Goal: Information Seeking & Learning: Learn about a topic

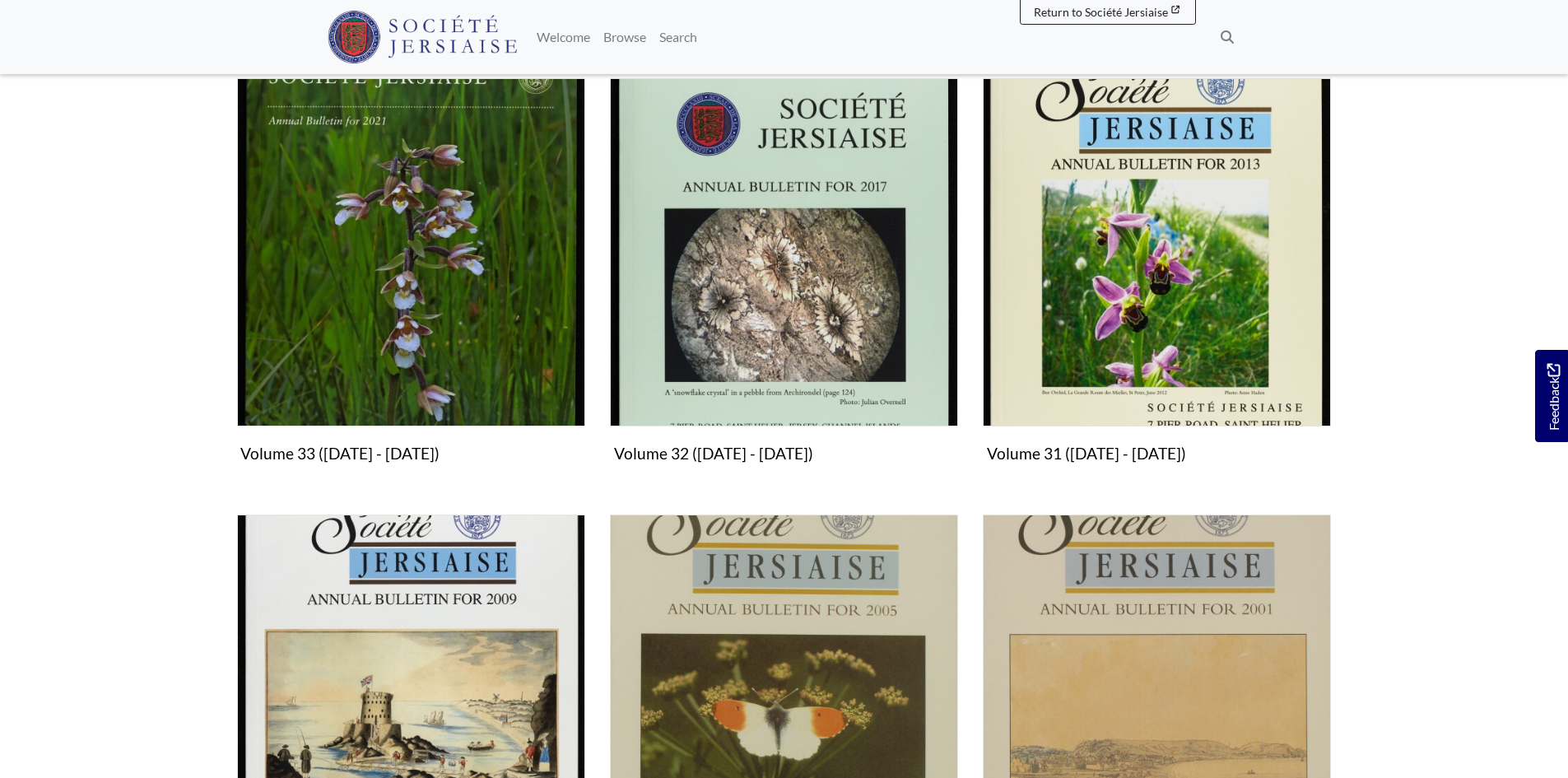
scroll to position [576, 0]
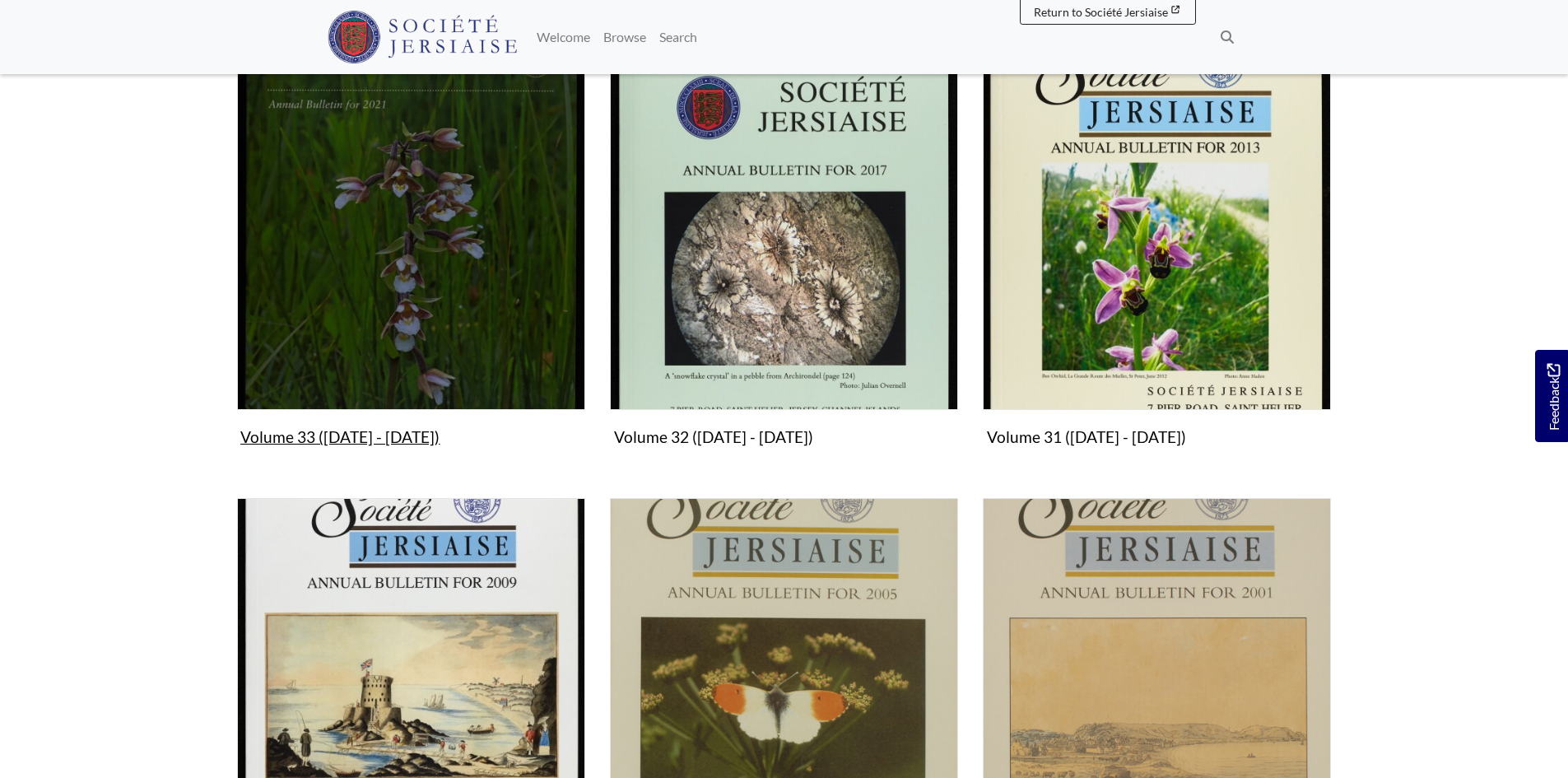
click at [416, 255] on img "Subcollection" at bounding box center [411, 236] width 348 height 348
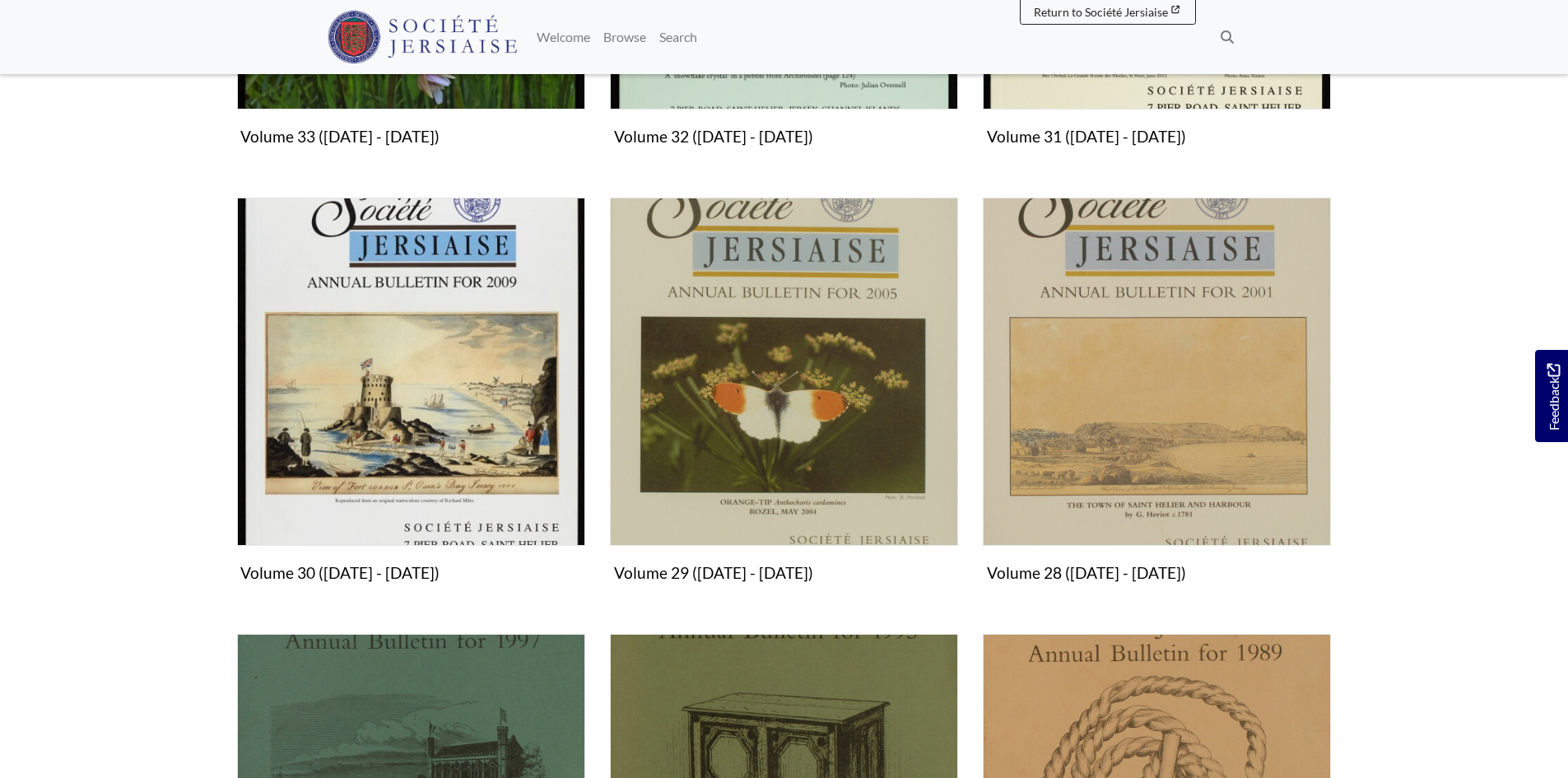
scroll to position [823, 0]
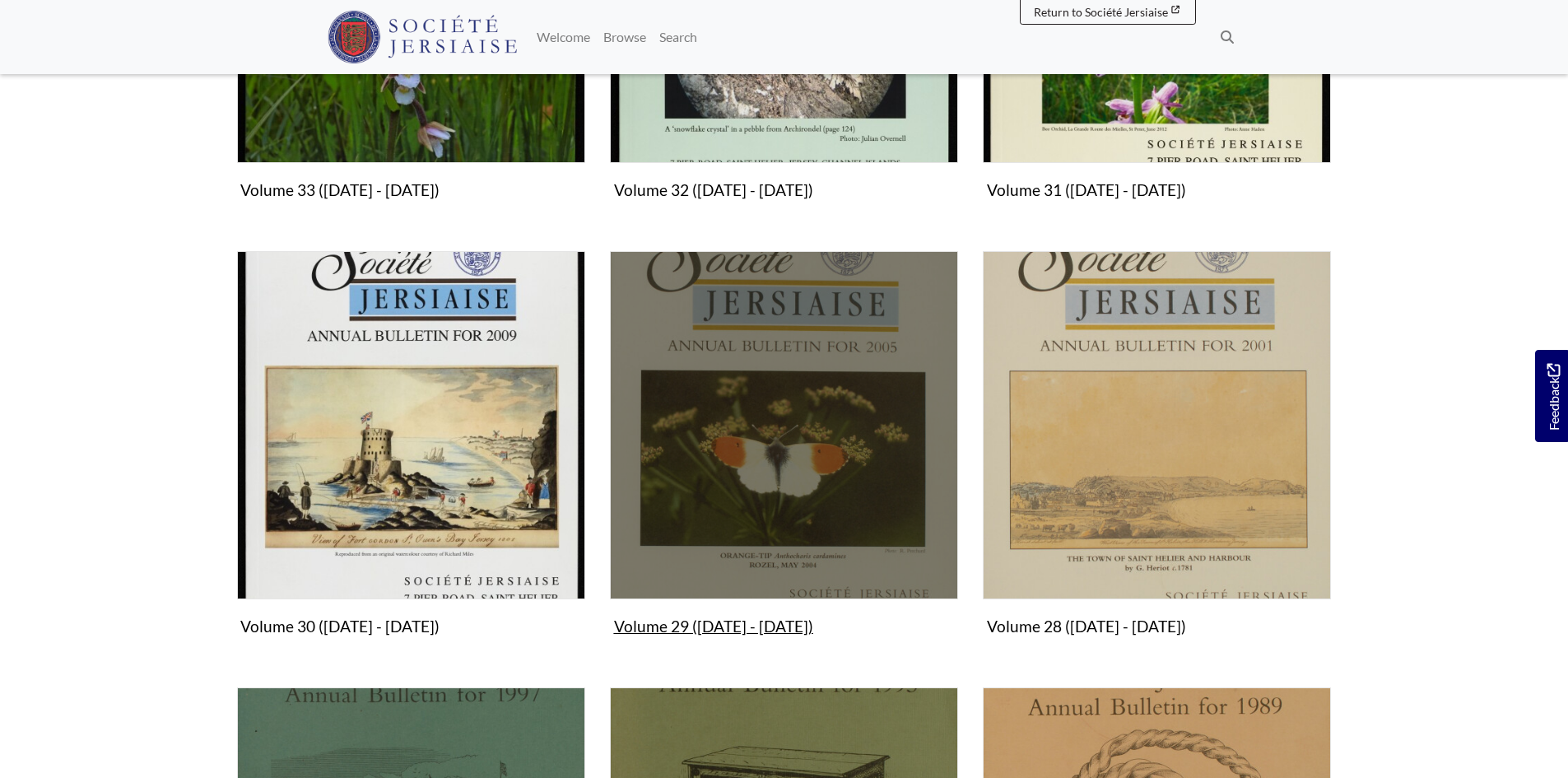
click at [792, 489] on img "Subcollection" at bounding box center [784, 426] width 348 height 348
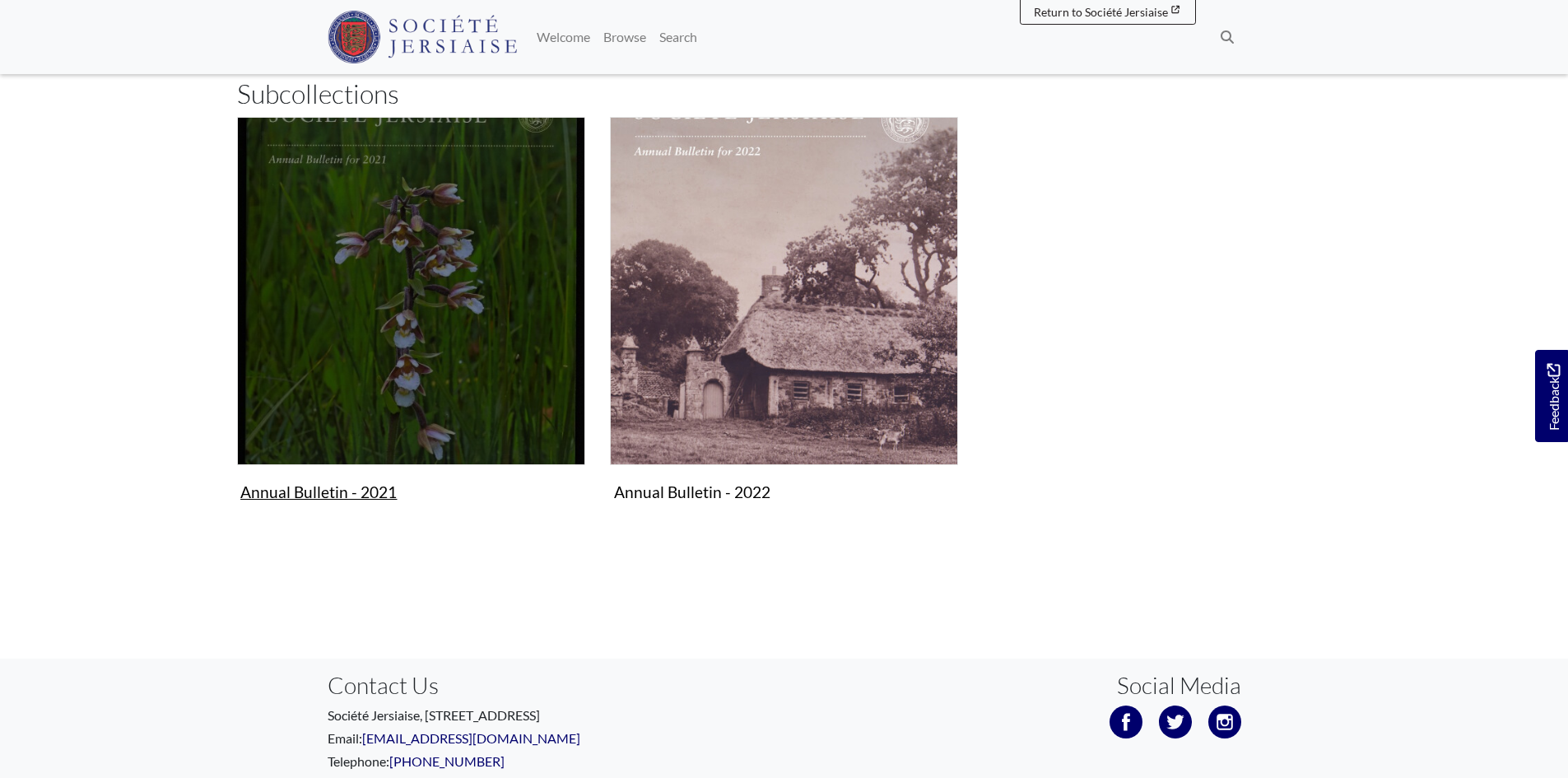
scroll to position [246, 0]
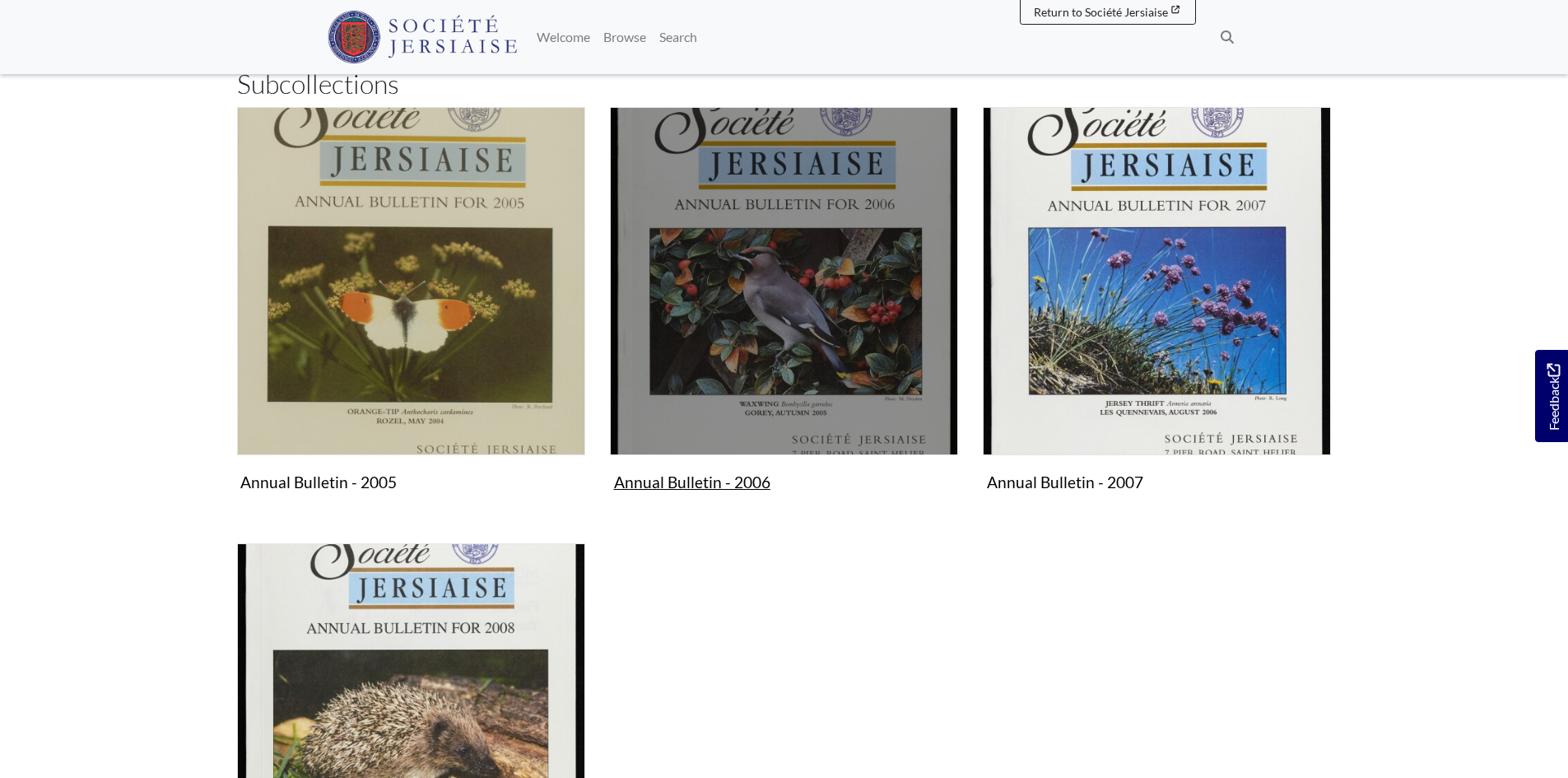
scroll to position [330, 0]
click at [841, 364] on img "Subcollection" at bounding box center [784, 280] width 348 height 348
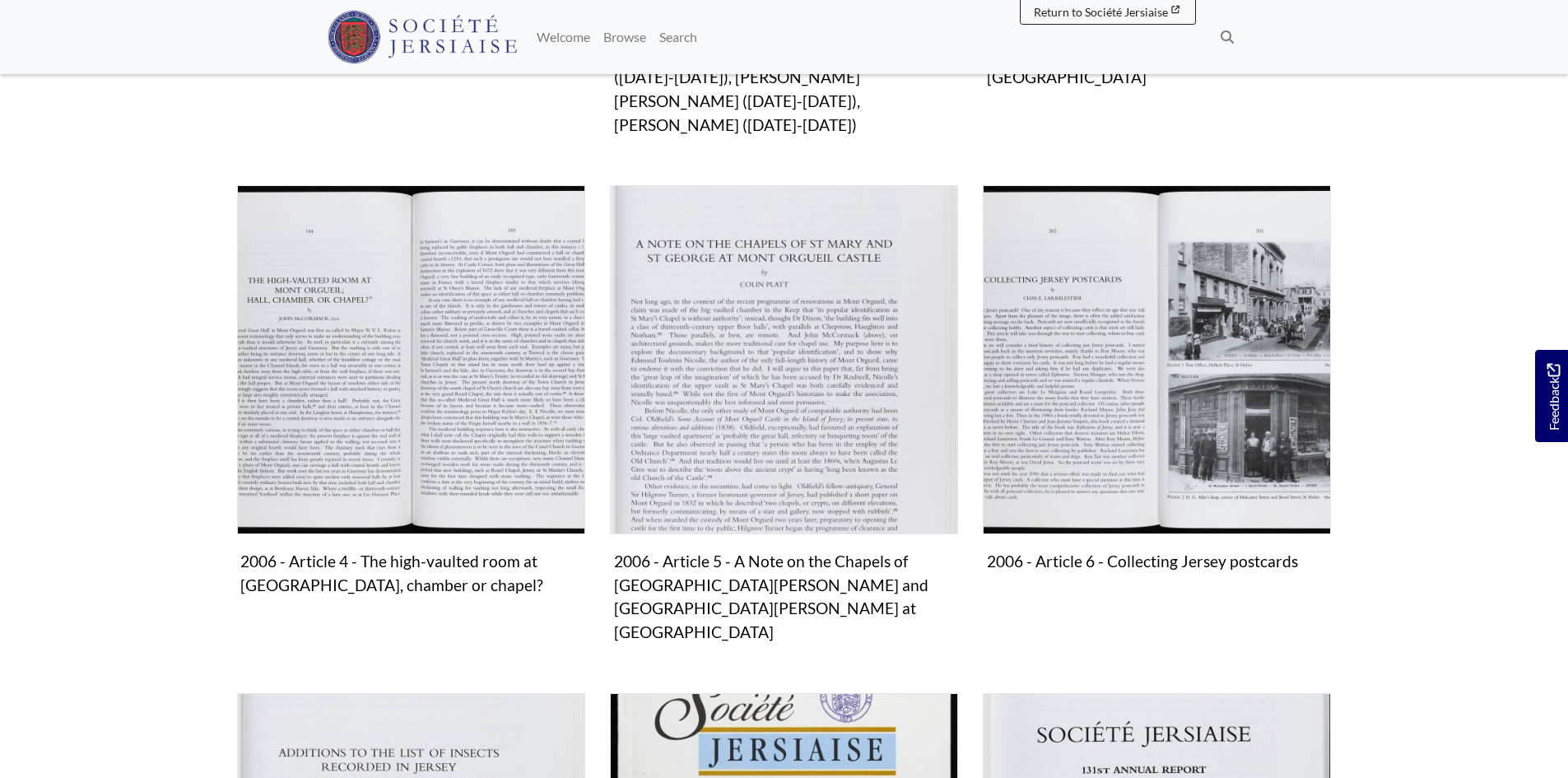
scroll to position [576, 0]
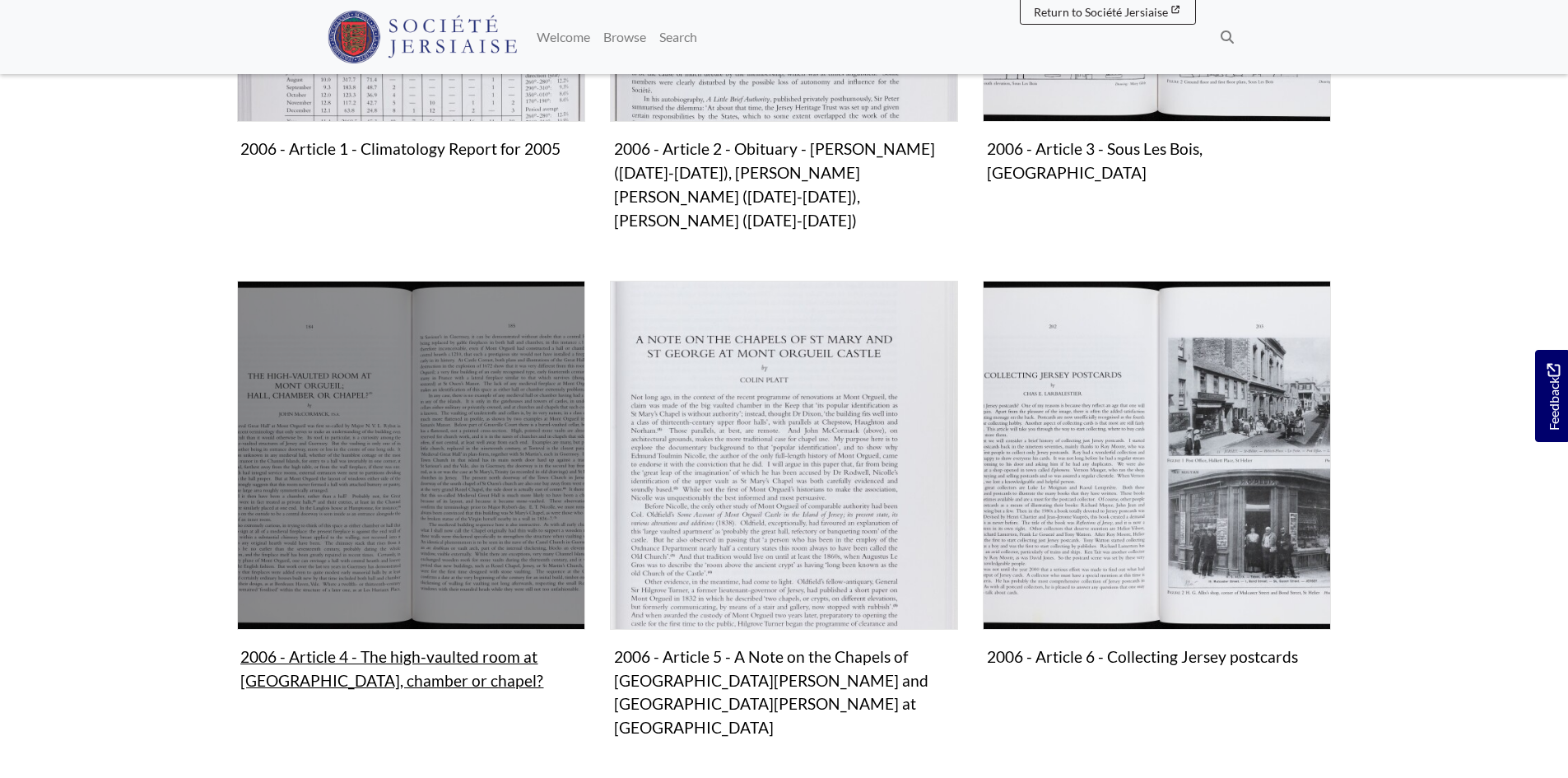
click at [500, 499] on img "Subcollection" at bounding box center [411, 454] width 348 height 348
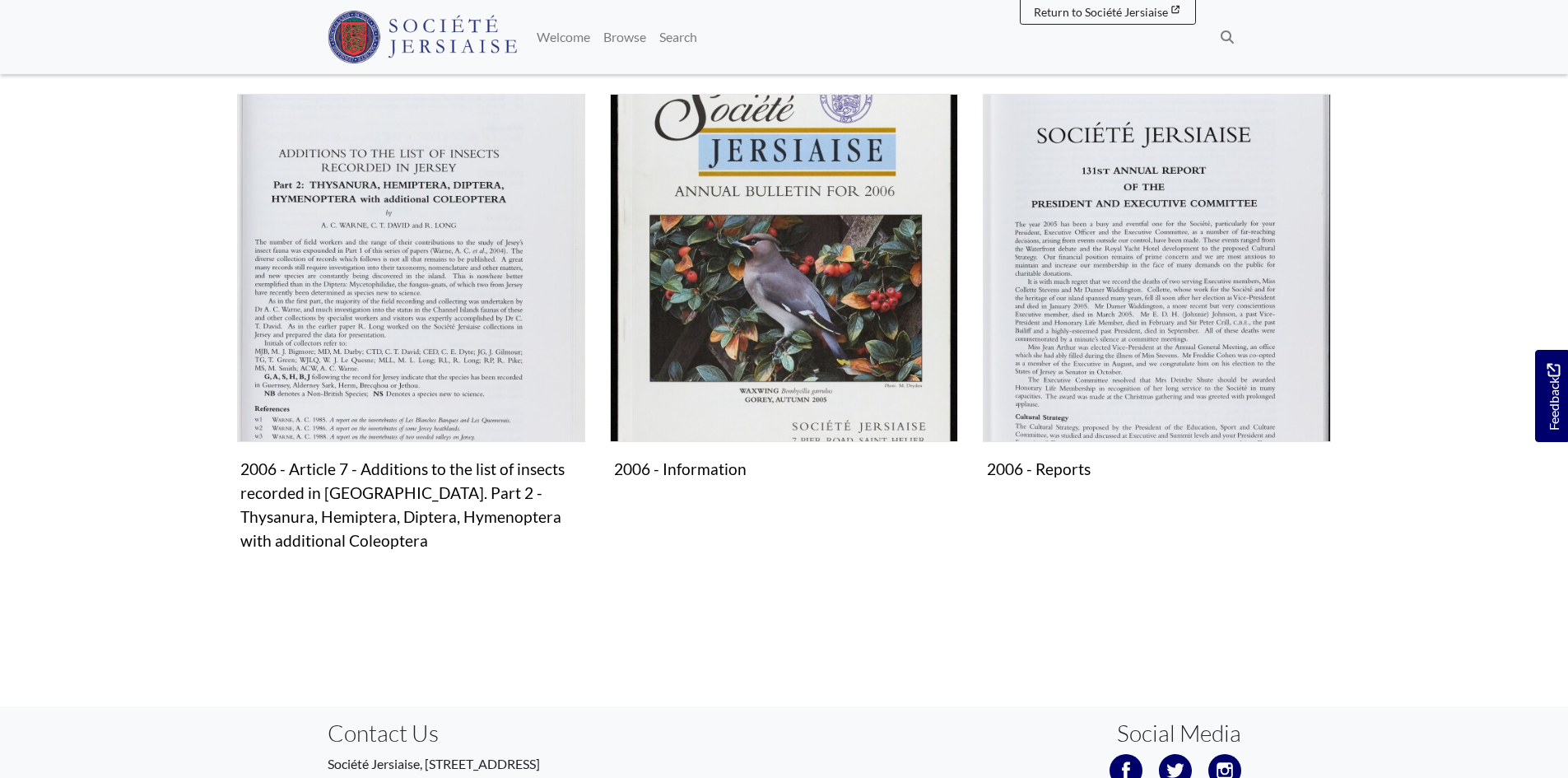
scroll to position [1316, 0]
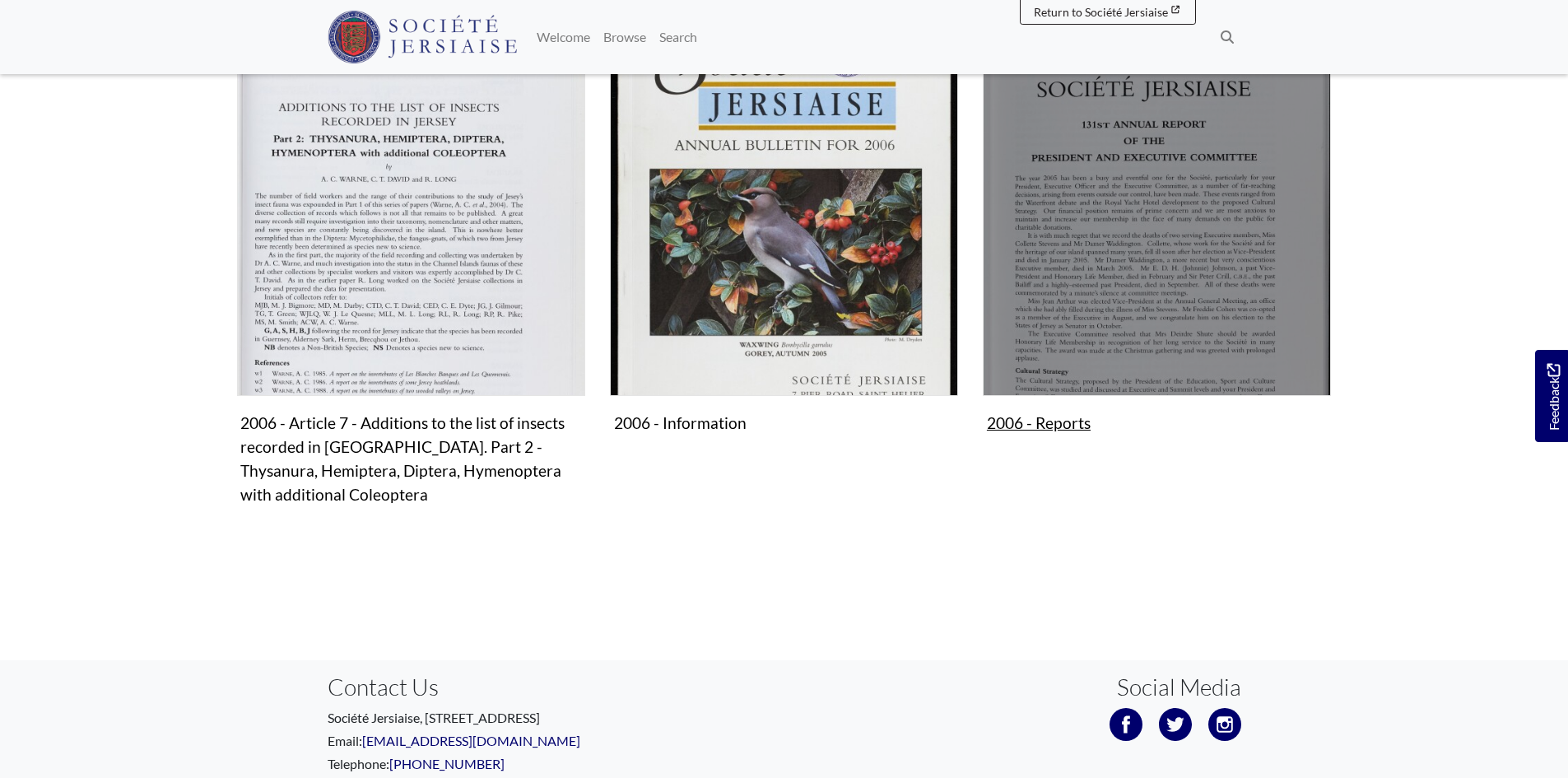
click at [1085, 265] on img "Subcollection" at bounding box center [1157, 222] width 348 height 348
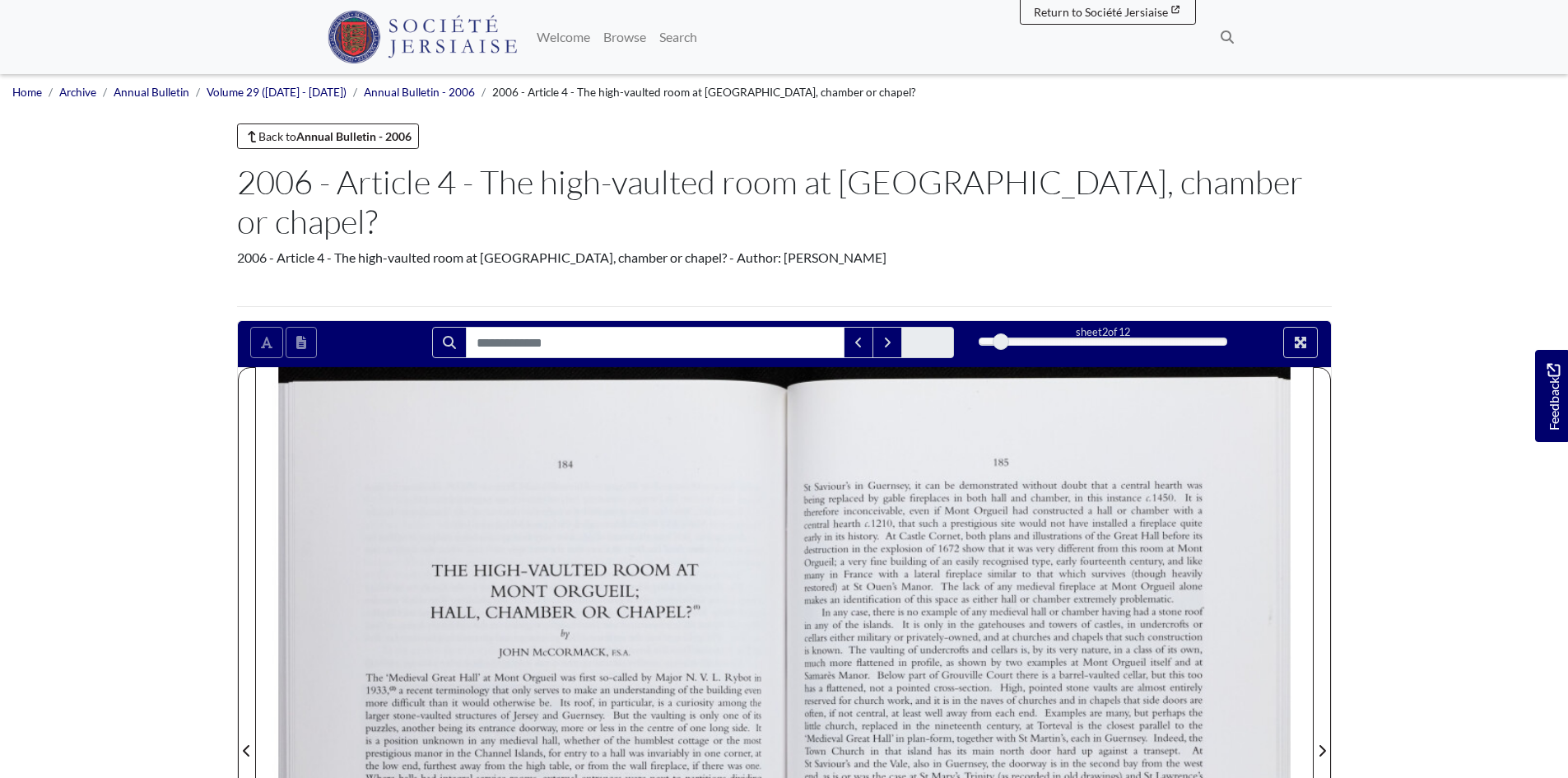
scroll to position [246, 0]
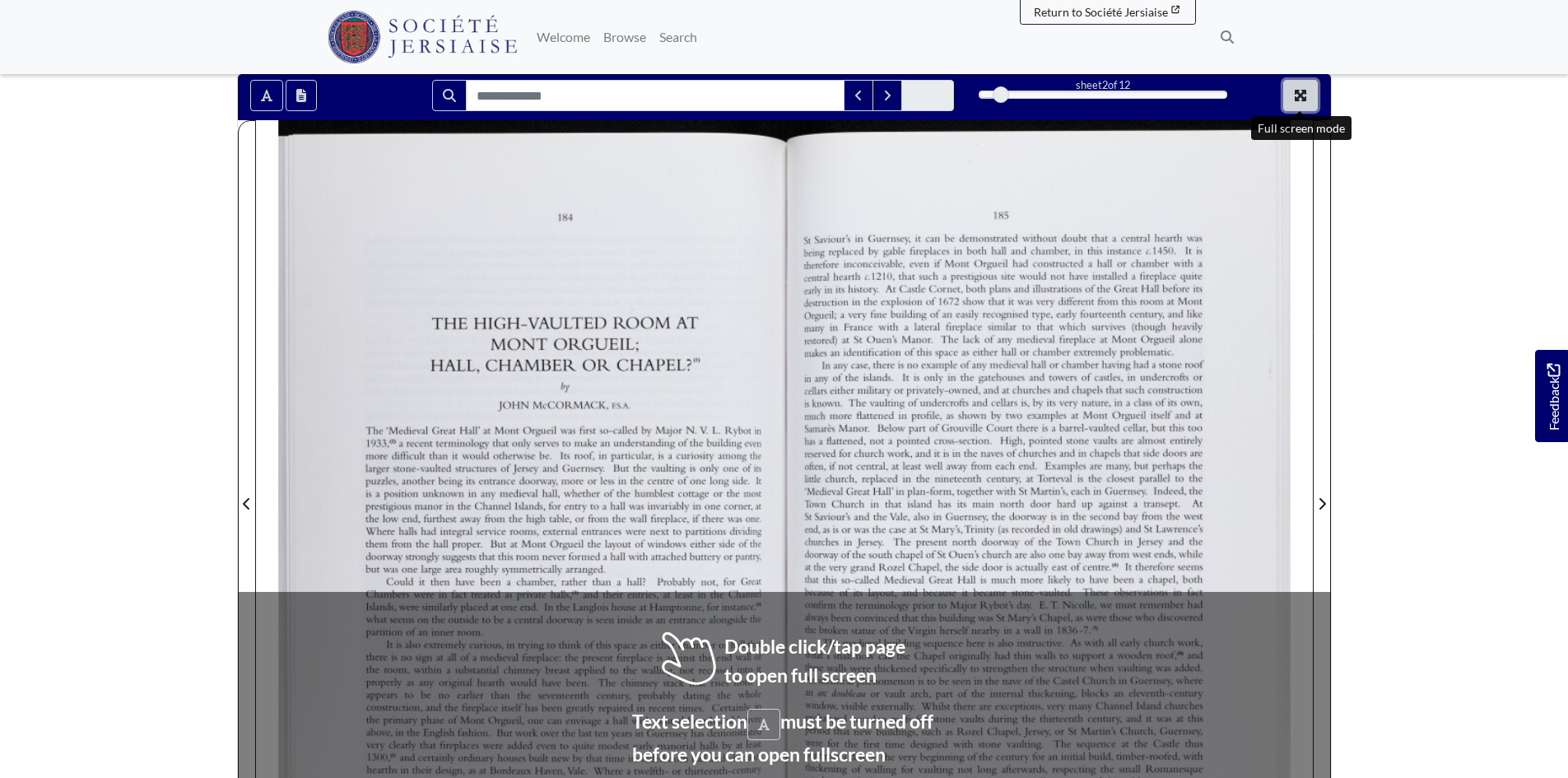
click at [1299, 92] on icon "Full screen mode" at bounding box center [1301, 96] width 12 height 12
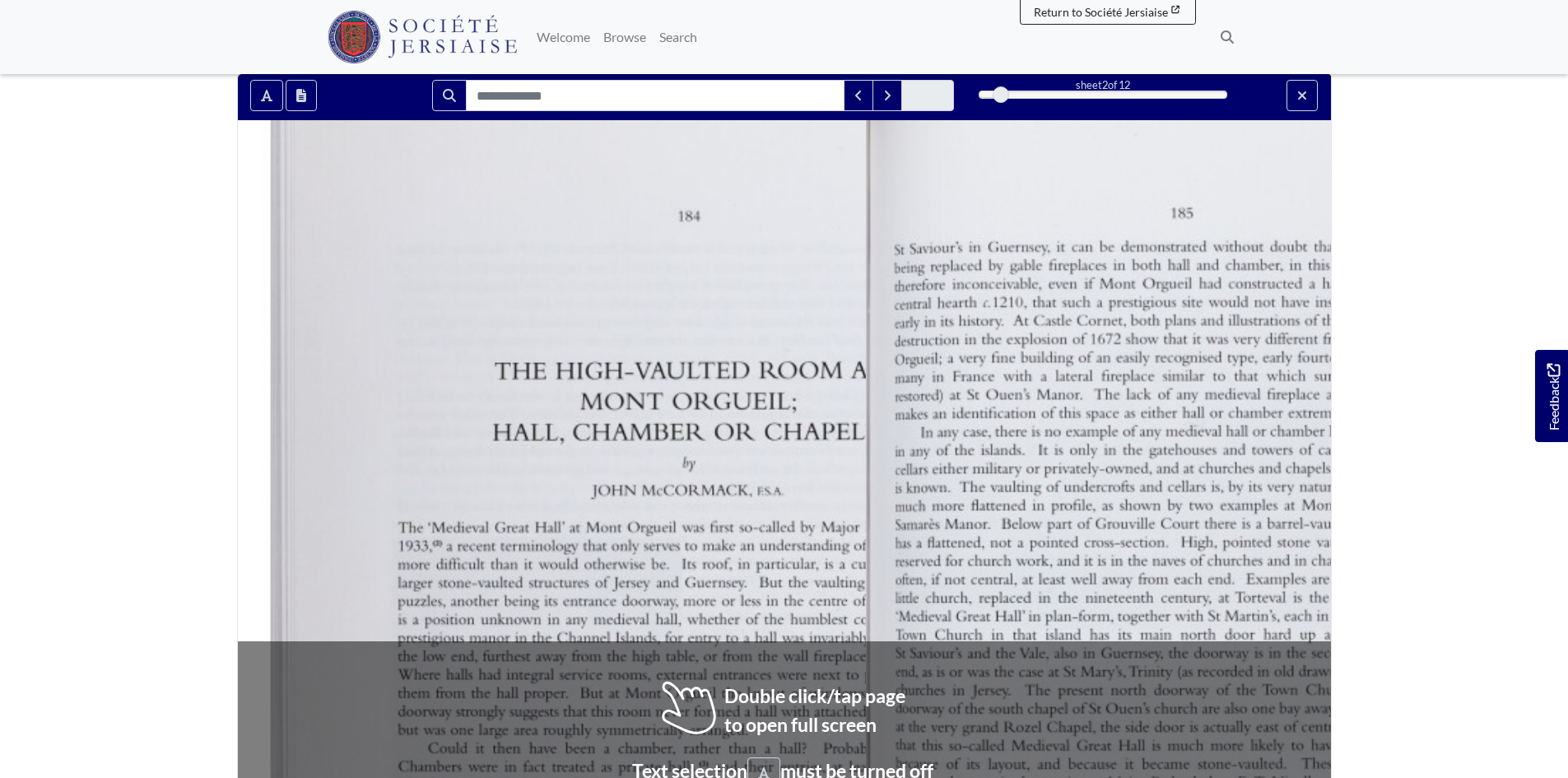
scroll to position [0, 0]
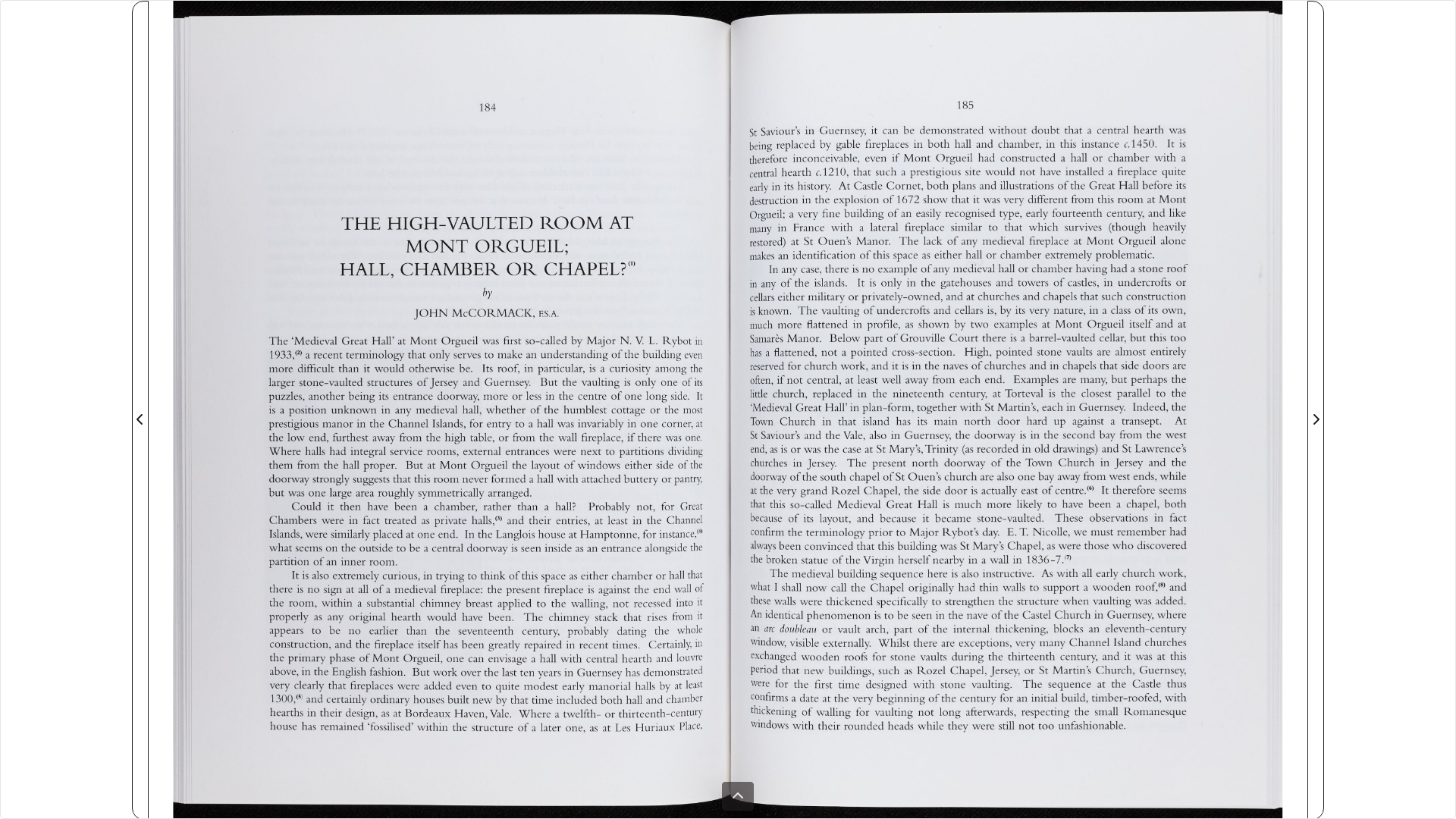
click at [1039, 464] on div at bounding box center [1017, 410] width 579 height 819
click at [1063, 442] on div at bounding box center [1017, 410] width 579 height 819
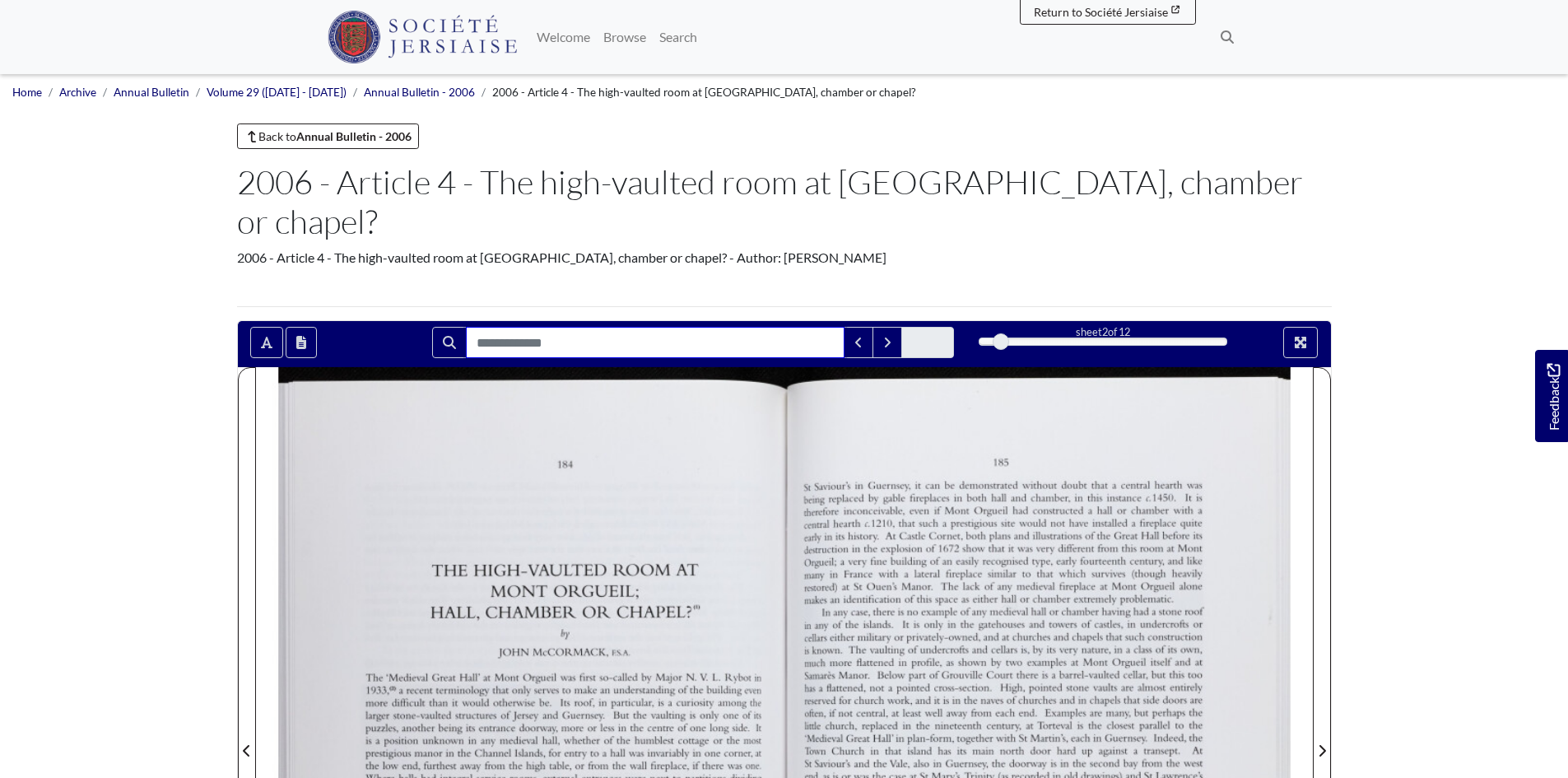
click at [605, 327] on input "Search for" at bounding box center [654, 342] width 378 height 32
type input "*****"
click at [446, 344] on icon "Search" at bounding box center [448, 341] width 13 height 13
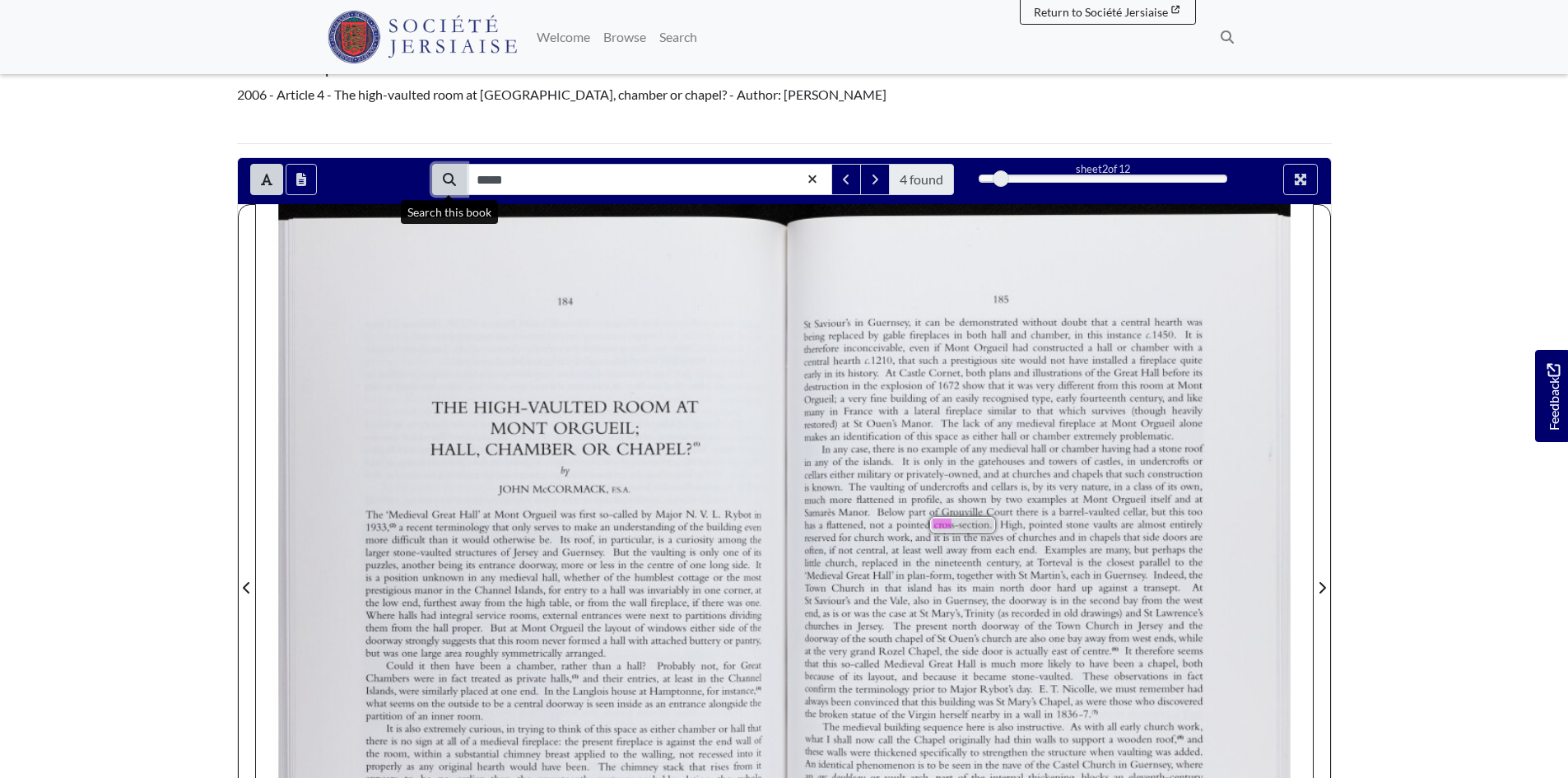
scroll to position [164, 0]
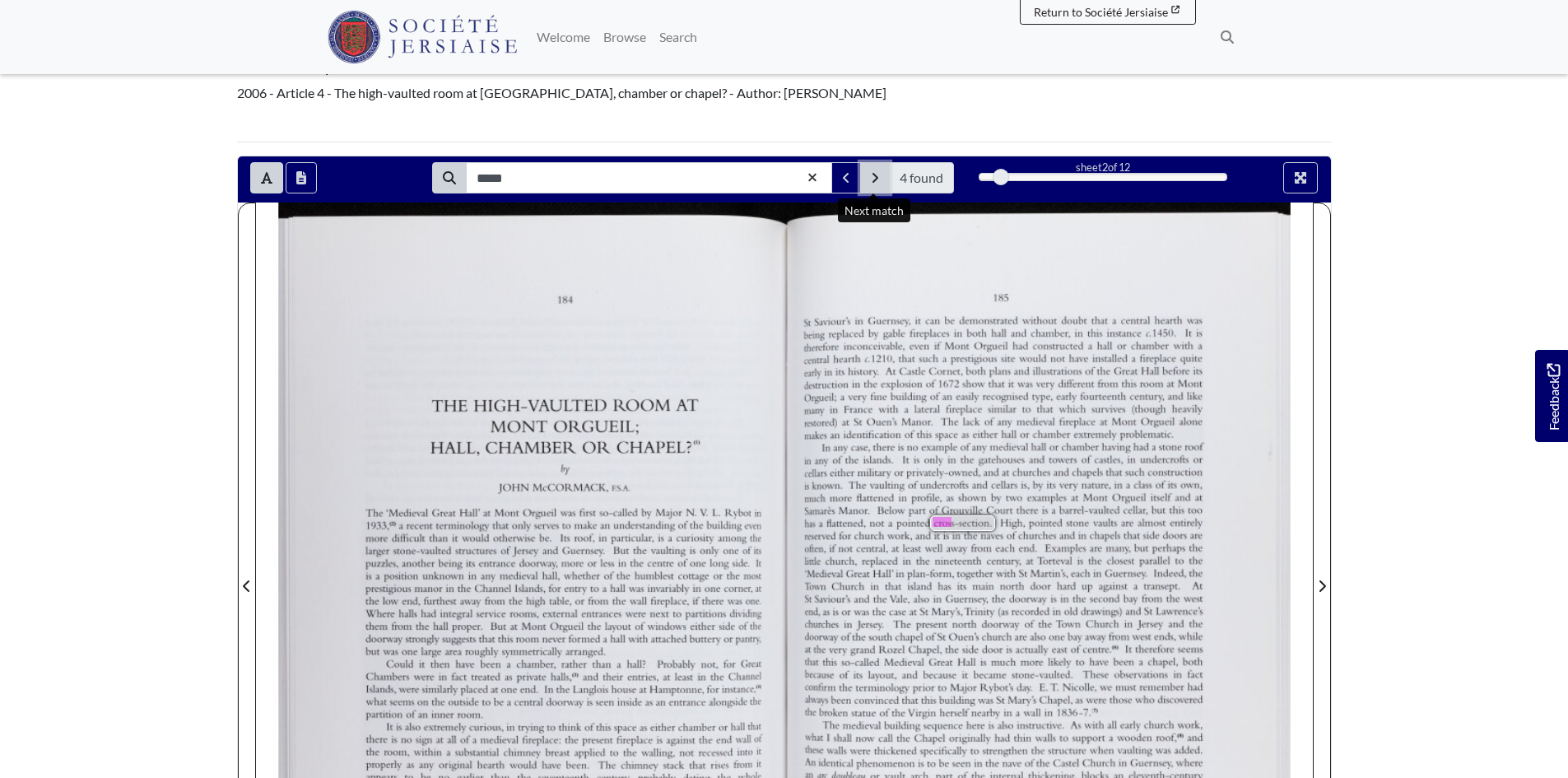
click at [877, 173] on icon "Next Match" at bounding box center [874, 177] width 8 height 13
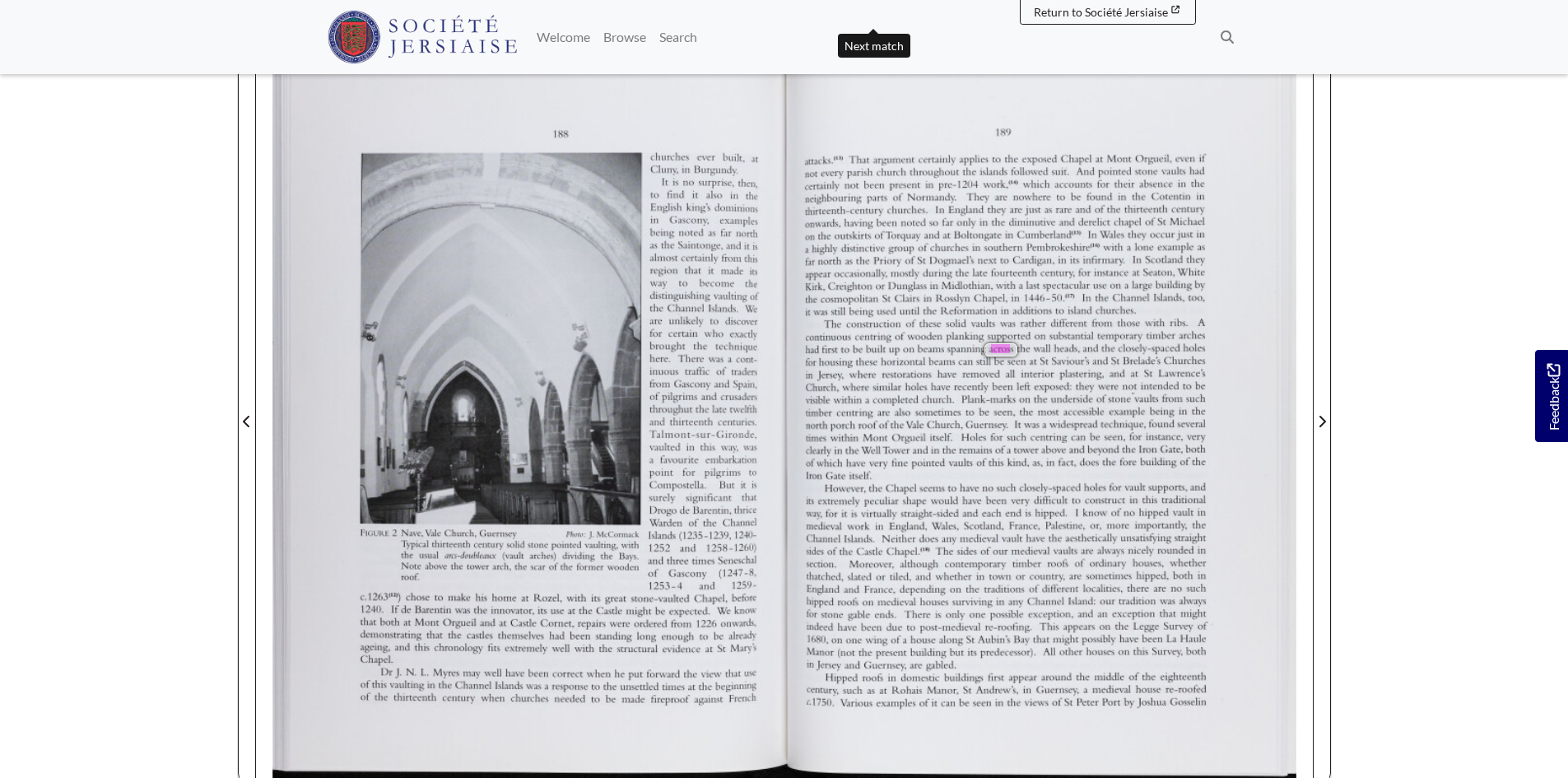
scroll to position [164, 0]
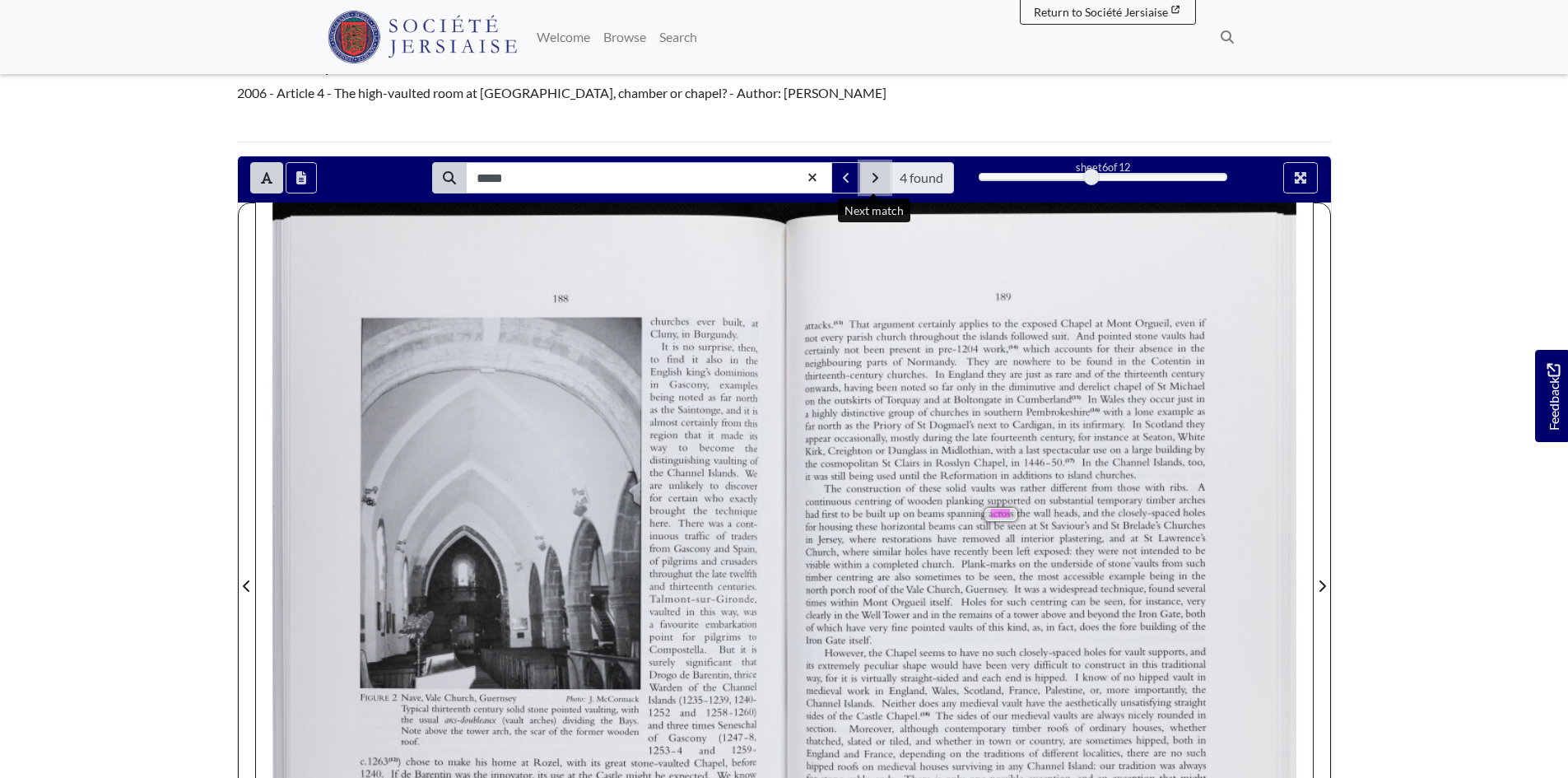
click at [879, 172] on button "Next Match" at bounding box center [875, 178] width 30 height 32
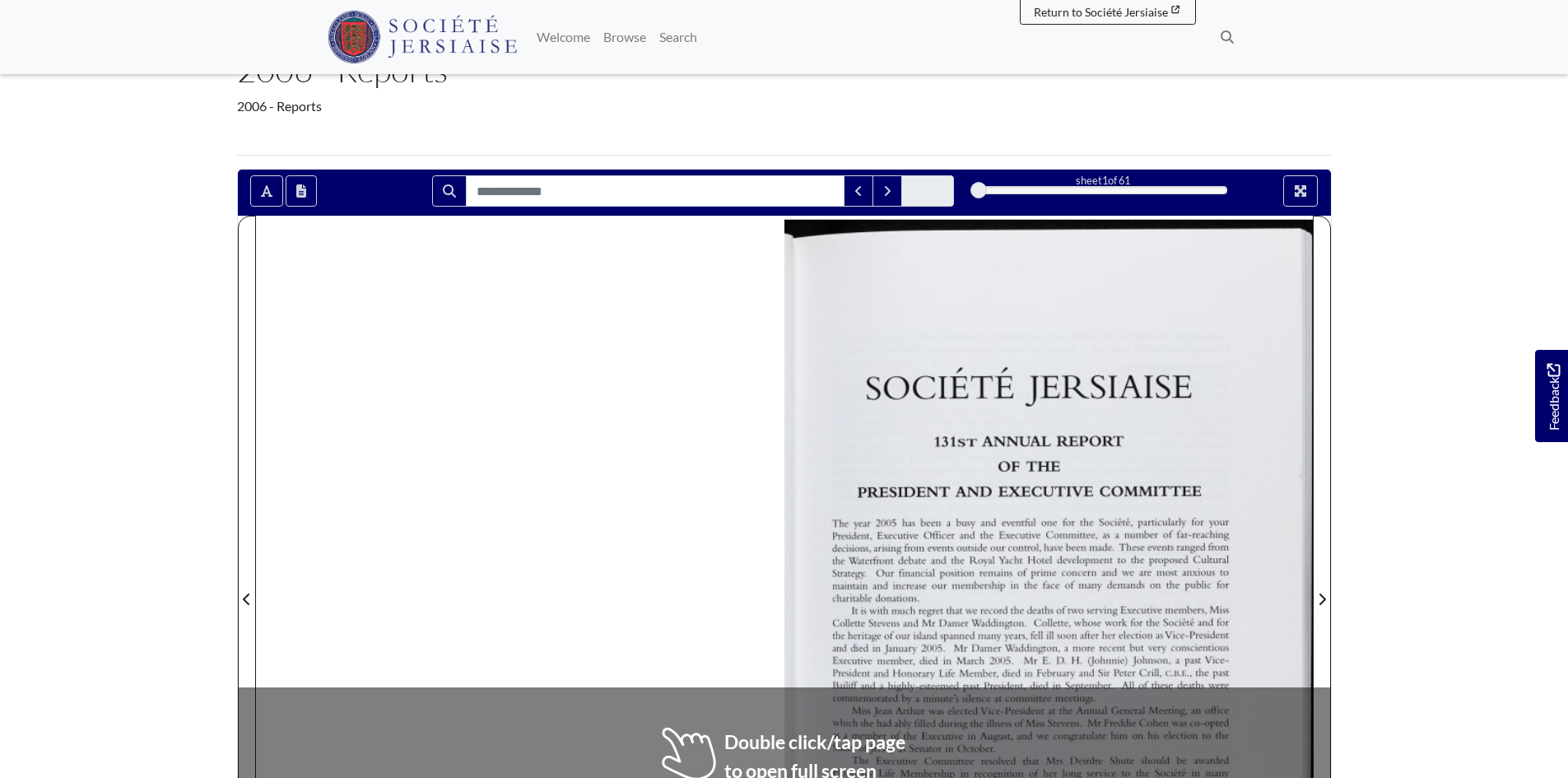
scroll to position [412, 0]
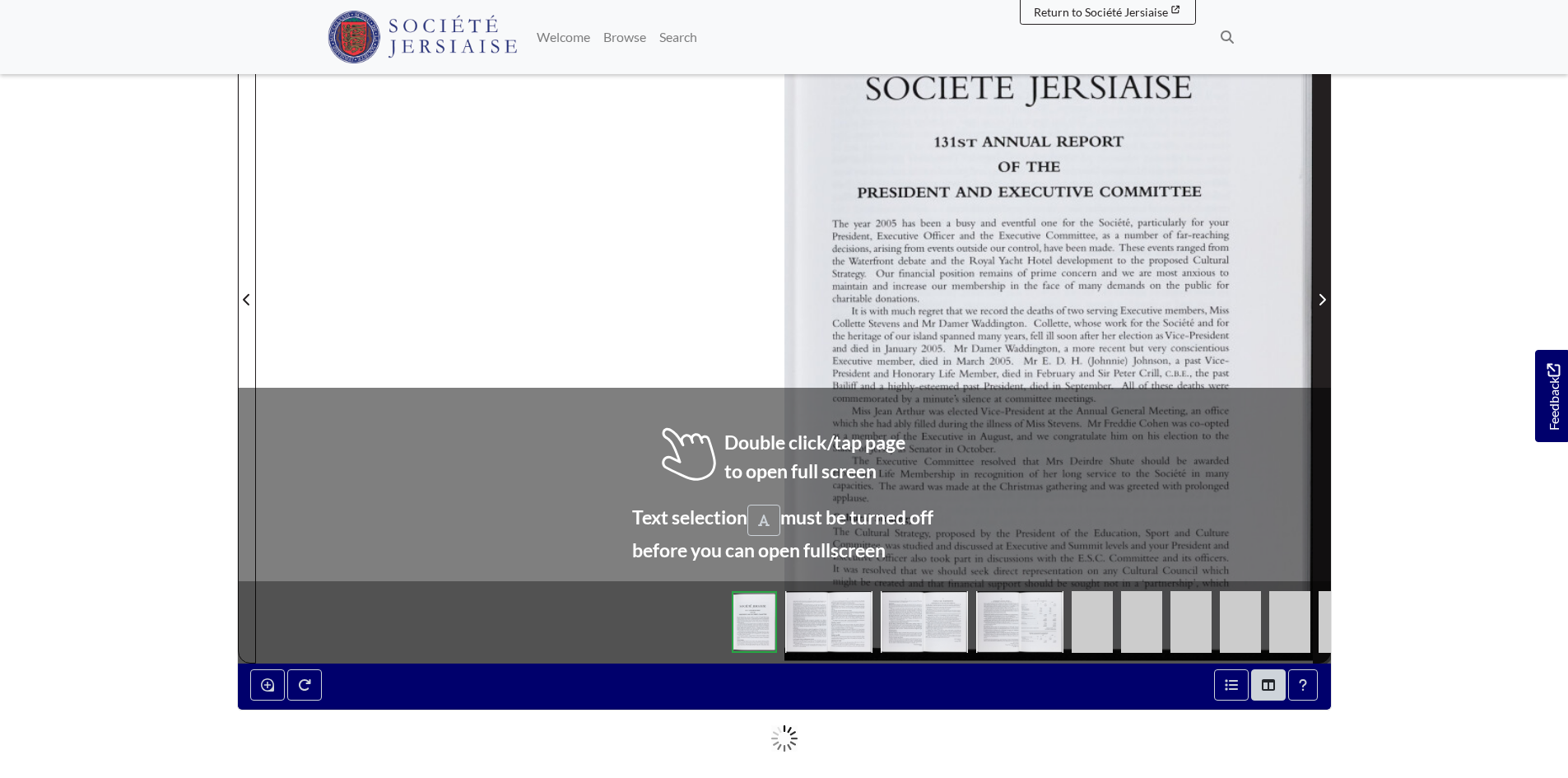
click at [1328, 269] on span "Next Page" at bounding box center [1322, 289] width 17 height 745
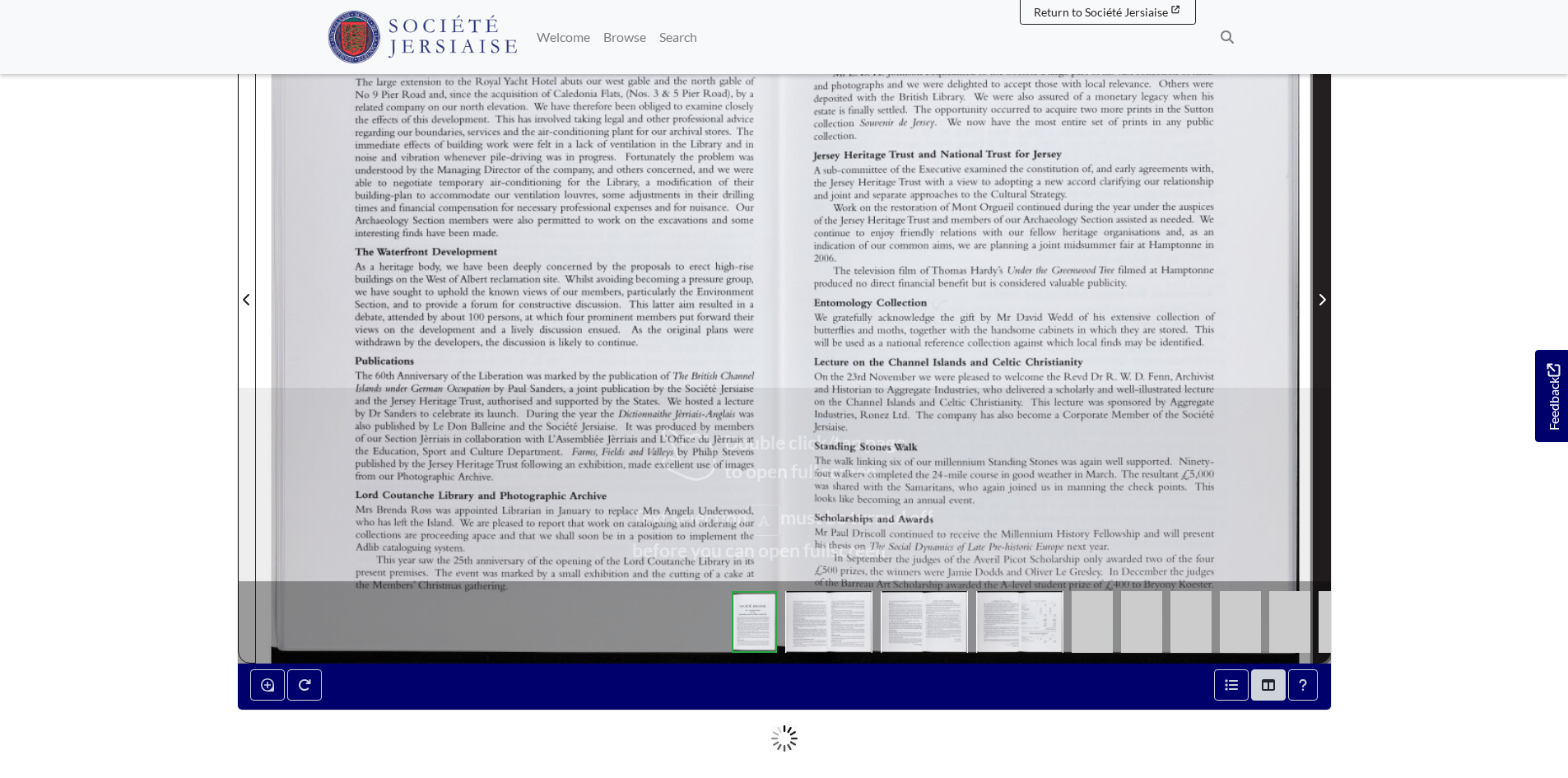
click at [1328, 269] on span "Next Page" at bounding box center [1322, 289] width 17 height 745
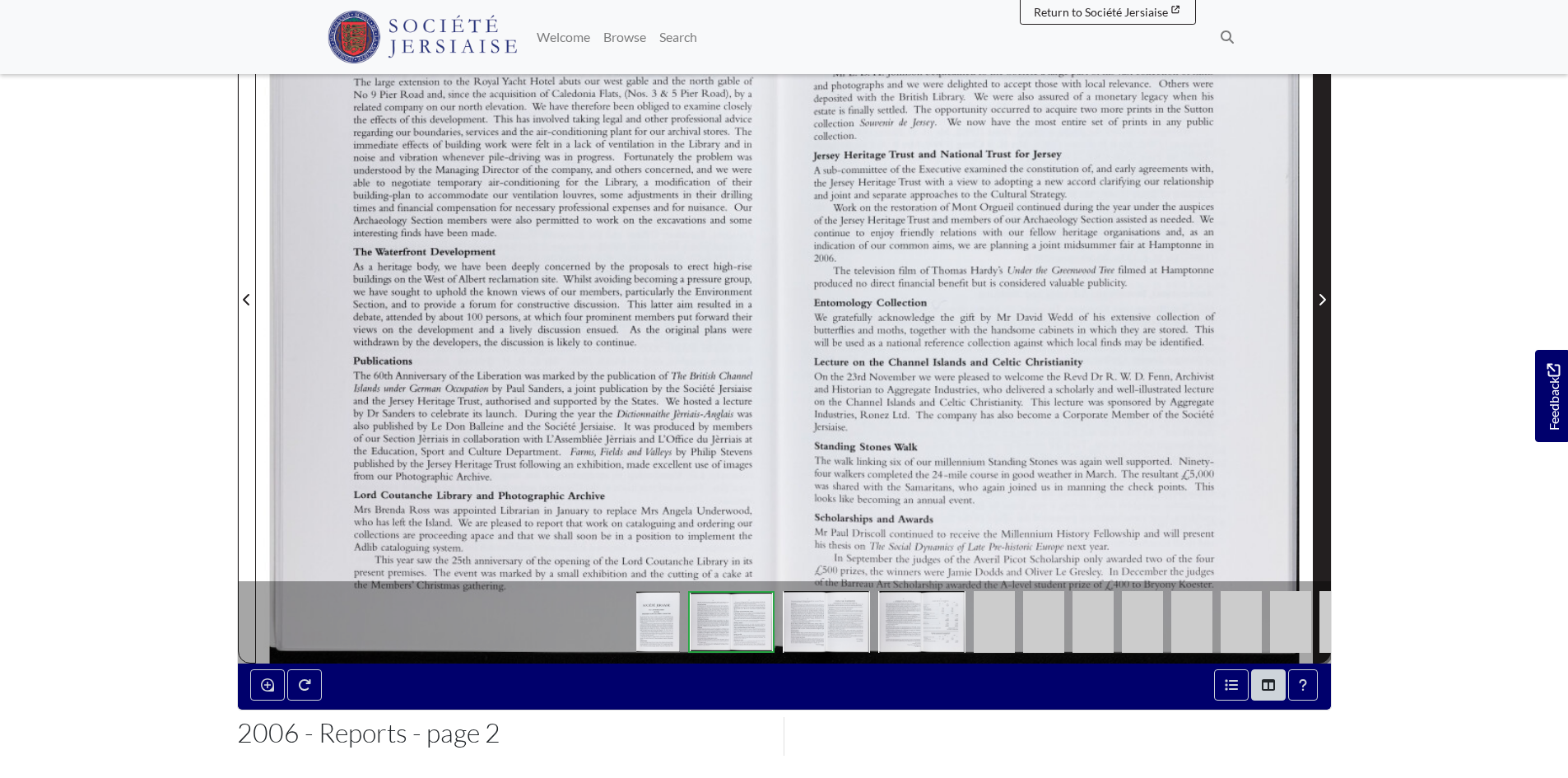
click at [1328, 269] on span "Next Page" at bounding box center [1322, 289] width 17 height 745
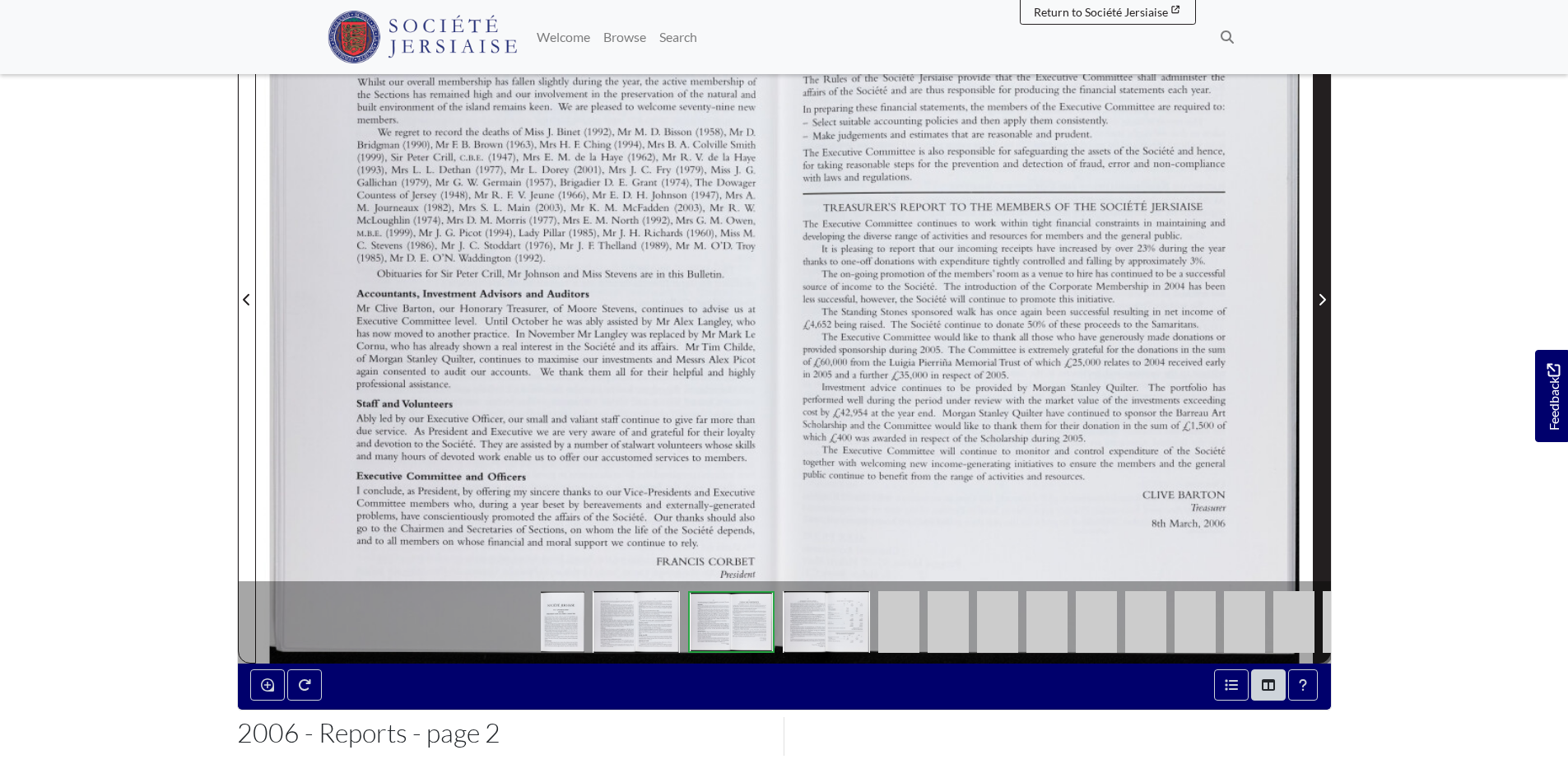
click at [1328, 269] on span "Next Page" at bounding box center [1322, 289] width 17 height 745
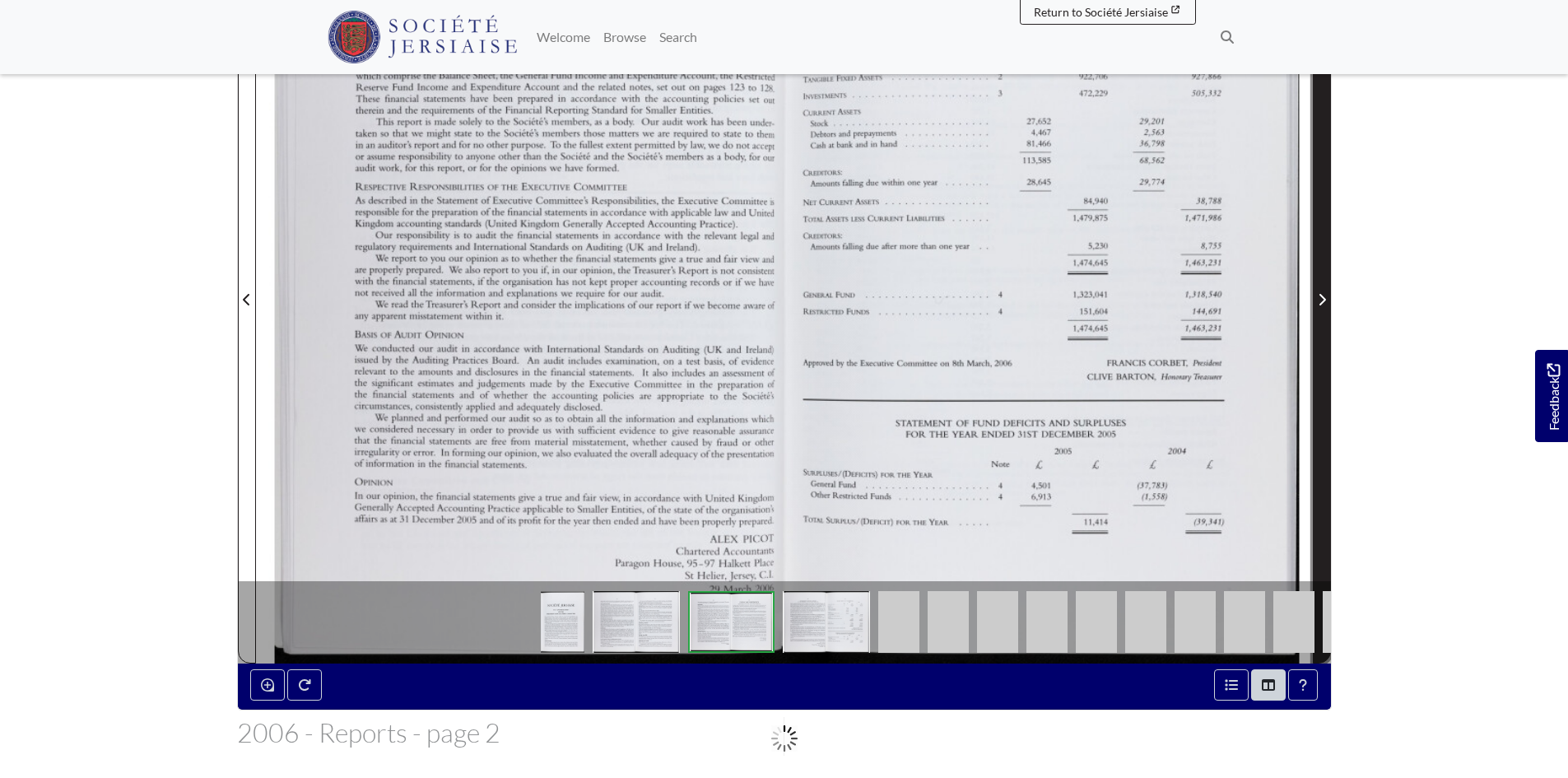
click at [1328, 269] on span "Next Page" at bounding box center [1322, 289] width 17 height 745
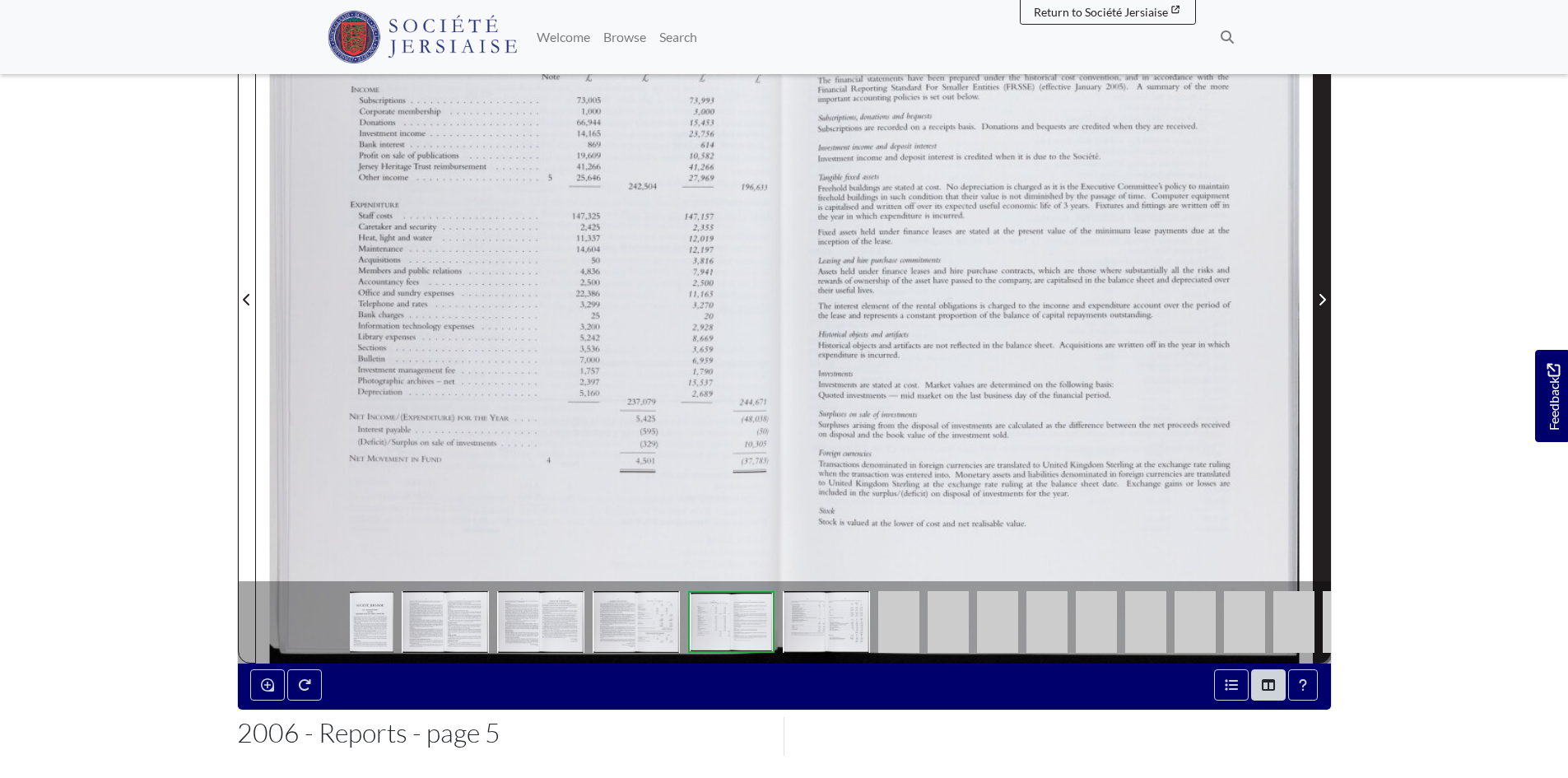
click at [1328, 269] on span "Next Page" at bounding box center [1322, 289] width 17 height 745
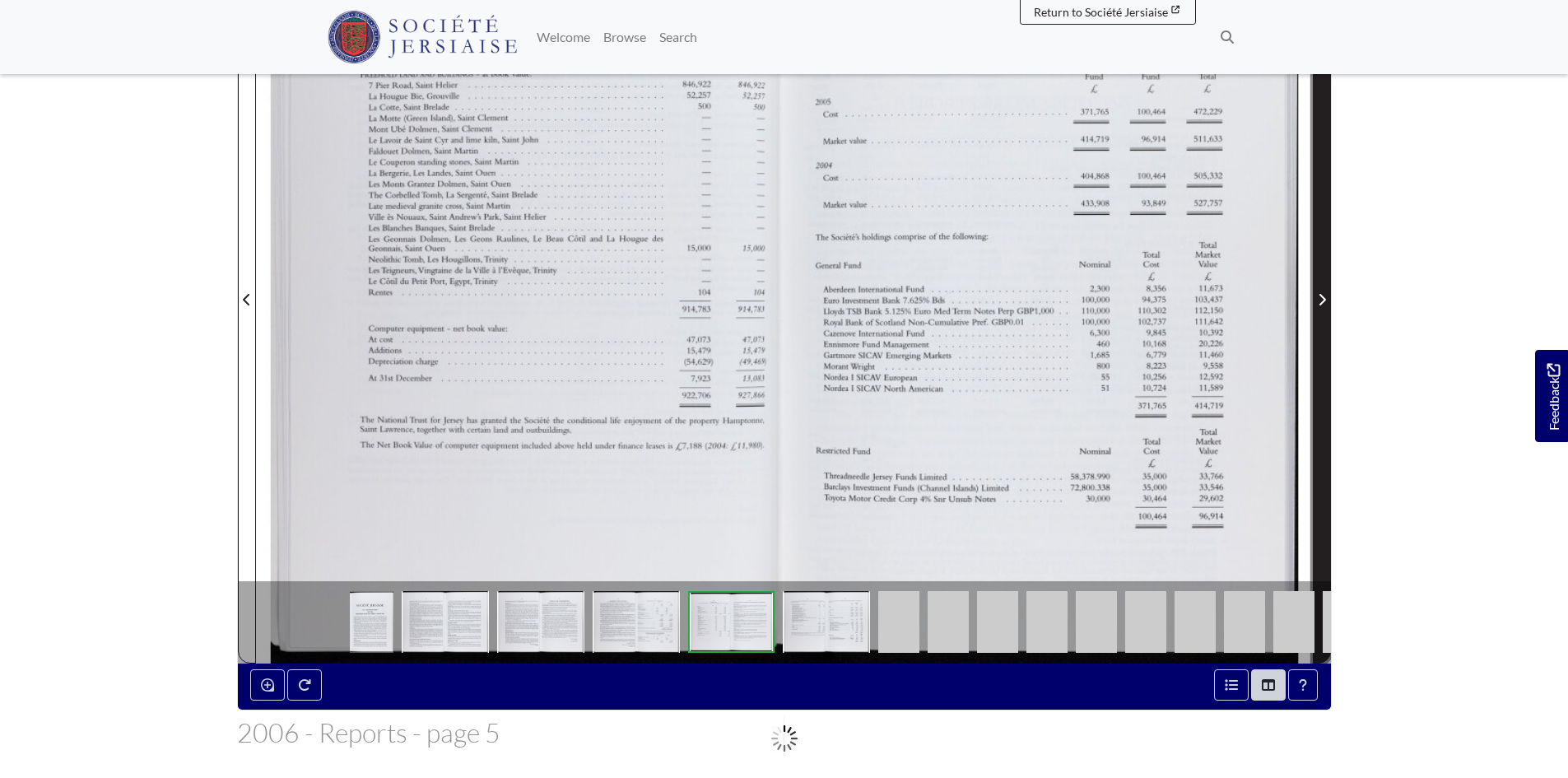
click at [1328, 269] on span "Next Page" at bounding box center [1322, 289] width 17 height 745
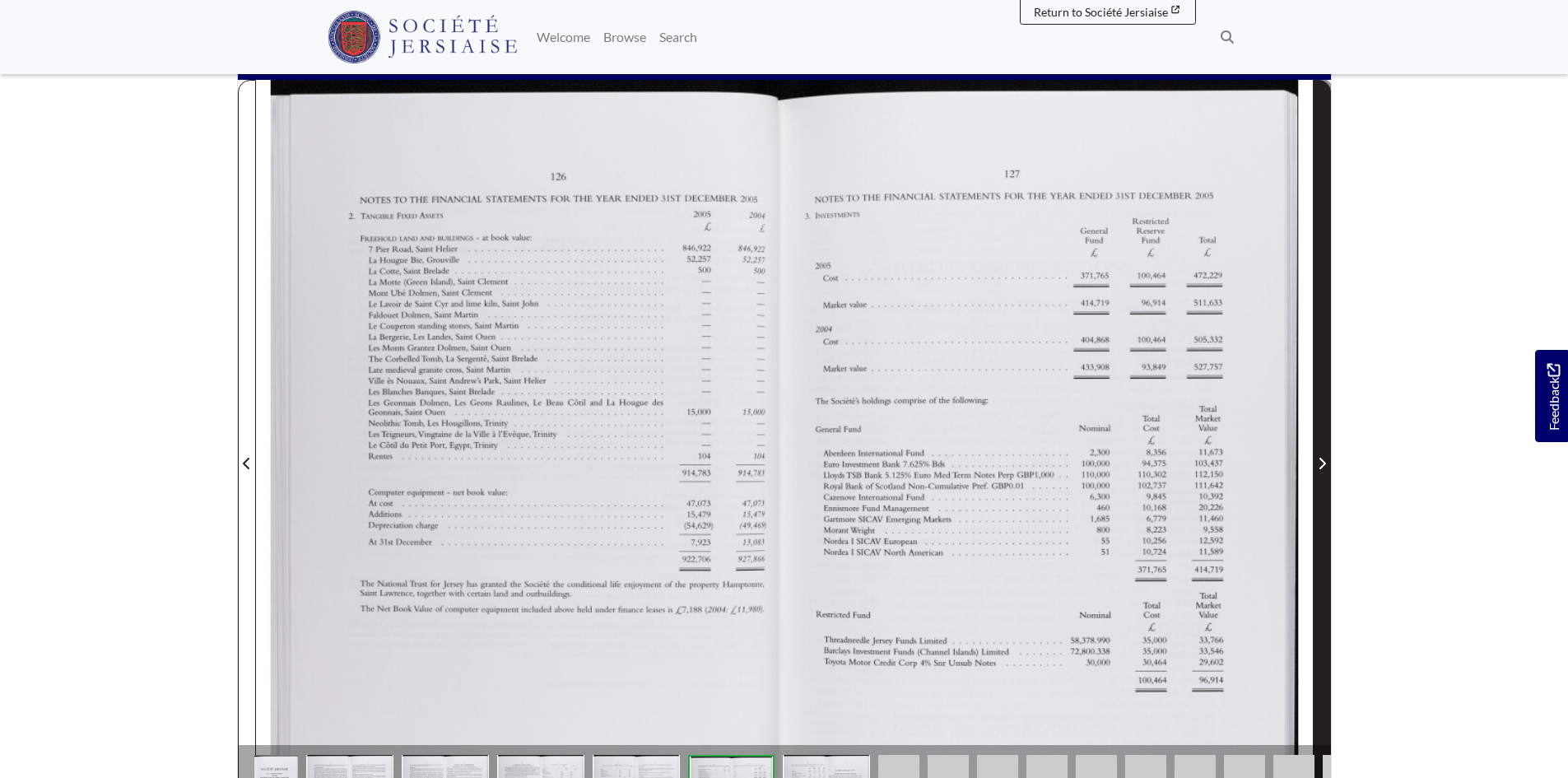
scroll to position [246, 0]
click at [1328, 269] on span "Next Page" at bounding box center [1322, 453] width 17 height 745
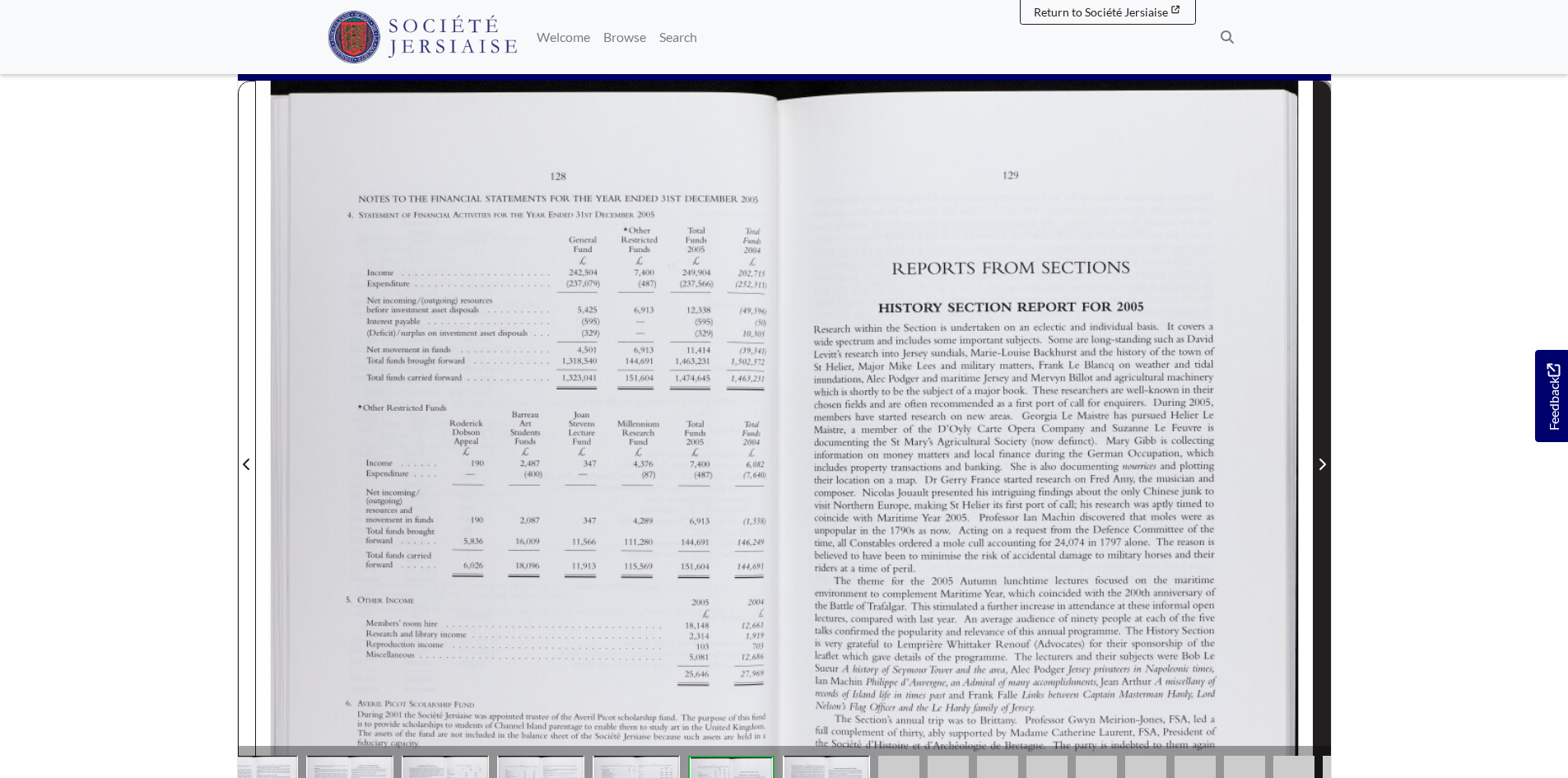
click at [1328, 269] on span "Next Page" at bounding box center [1322, 453] width 17 height 745
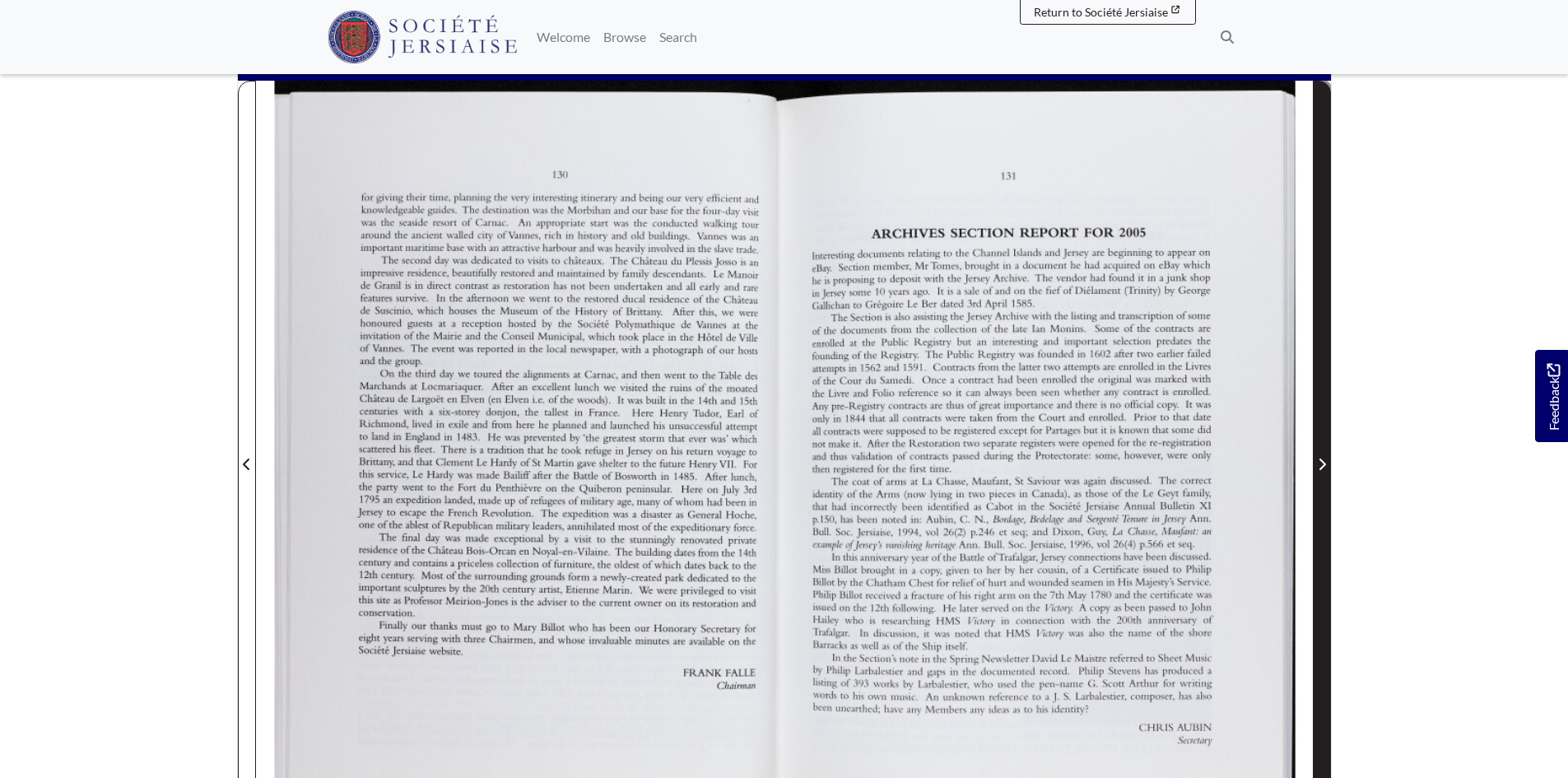
click at [1328, 269] on span "Next Page" at bounding box center [1322, 453] width 17 height 745
